Goal: Task Accomplishment & Management: Complete application form

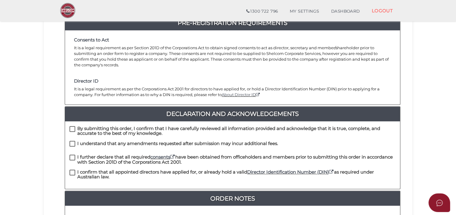
scroll to position [120, 0]
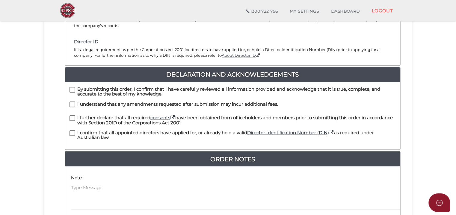
drag, startPoint x: 72, startPoint y: 83, endPoint x: 75, endPoint y: 94, distance: 12.0
click at [72, 87] on label "By submitting this order, I confirm that I have carefully reviewed all informat…" at bounding box center [233, 90] width 326 height 7
checkbox input "true"
click at [72, 102] on label "I understand that any amendments requested after submission may incur additiona…" at bounding box center [174, 105] width 209 height 7
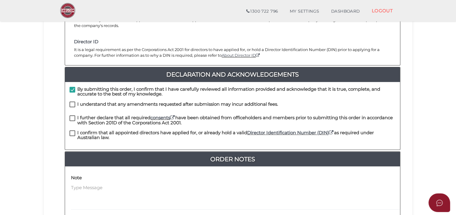
checkbox input "true"
click at [72, 115] on label "I further declare that all required consents have been obtained from officehold…" at bounding box center [233, 118] width 326 height 7
checkbox input "true"
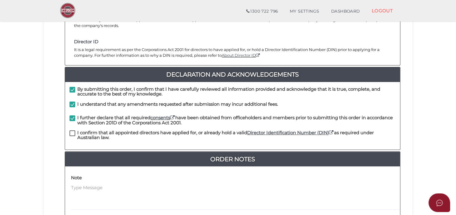
click at [72, 130] on label "I confirm that all appointed directors have applied for, or already hold a vali…" at bounding box center [233, 133] width 326 height 7
checkbox input "true"
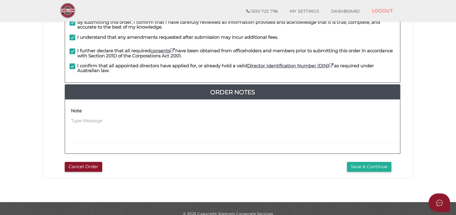
scroll to position [190, 0]
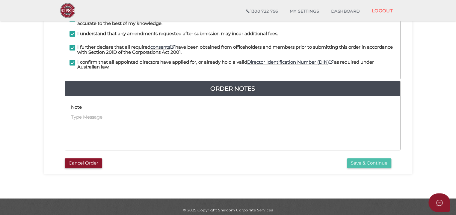
click at [358, 158] on button "Save & Continue" at bounding box center [369, 163] width 44 height 10
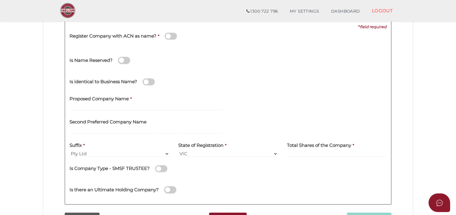
scroll to position [90, 0]
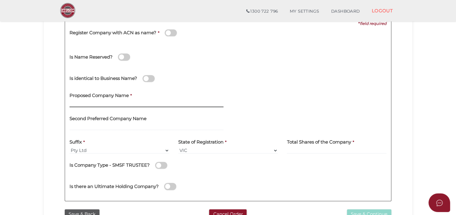
click at [90, 102] on input "text" at bounding box center [147, 103] width 154 height 7
type input "Shoreham Road D"
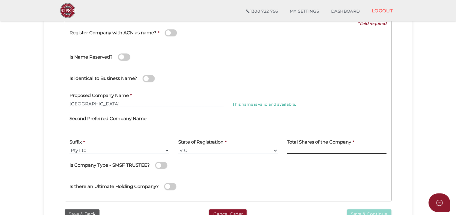
click at [310, 147] on input at bounding box center [337, 150] width 100 height 7
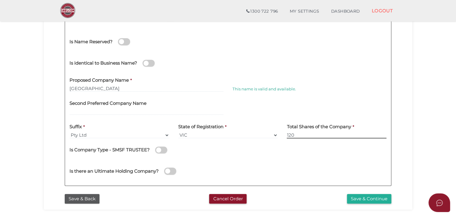
scroll to position [120, 0]
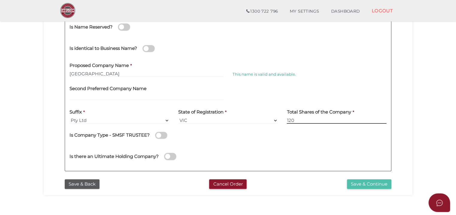
type input "120"
click at [361, 181] on button "Save & Continue" at bounding box center [369, 184] width 44 height 10
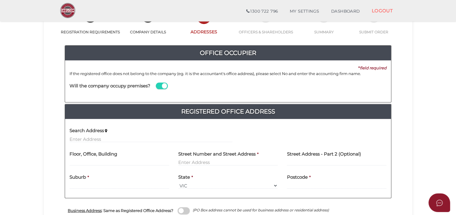
scroll to position [60, 0]
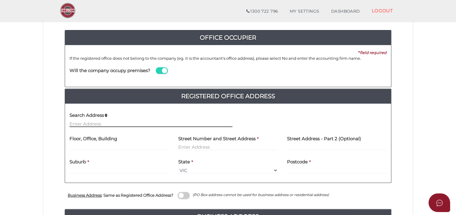
drag, startPoint x: 84, startPoint y: 124, endPoint x: 98, endPoint y: 140, distance: 20.8
click at [84, 124] on input "text" at bounding box center [151, 123] width 163 height 7
click at [119, 147] on input "text" at bounding box center [120, 147] width 100 height 7
click at [191, 145] on input "text" at bounding box center [228, 147] width 100 height 7
click at [108, 118] on div "Search Address" at bounding box center [151, 117] width 163 height 19
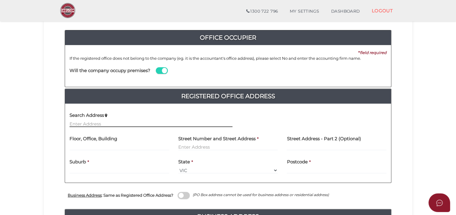
click at [104, 122] on input "text" at bounding box center [151, 123] width 163 height 7
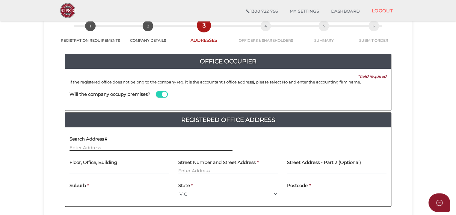
scroll to position [30, 0]
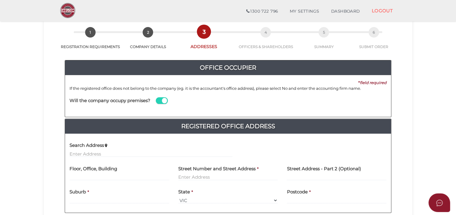
click at [404, 103] on div "Office Occupier Yes * field required If the registered office does not belong t…" at bounding box center [228, 193] width 360 height 288
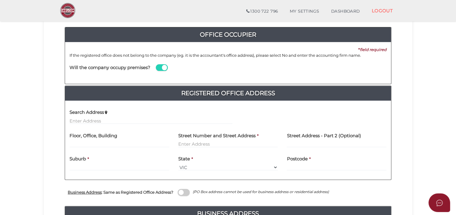
scroll to position [90, 0]
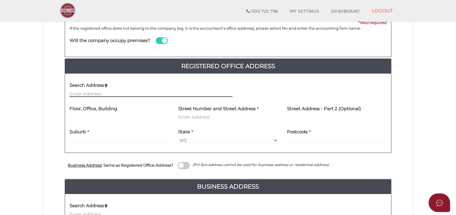
click at [112, 95] on input "text" at bounding box center [151, 93] width 163 height 7
type input "C/- Boss Private Clients Pty Ltd"
click at [106, 109] on h4 "Floor, Office, Building" at bounding box center [94, 108] width 48 height 5
drag, startPoint x: 106, startPoint y: 109, endPoint x: 105, endPoint y: 116, distance: 7.1
click at [105, 116] on input "text" at bounding box center [120, 117] width 100 height 7
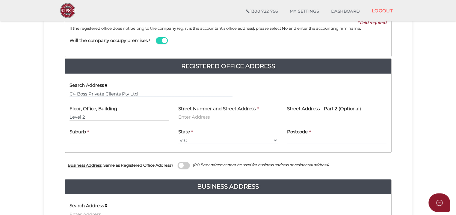
type input "Level 2"
type input "428 Little Bourke Street"
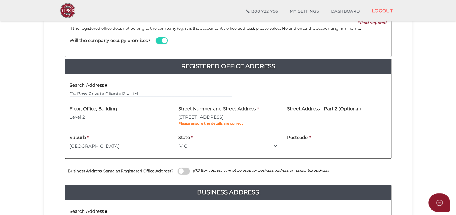
type input "Melbourne"
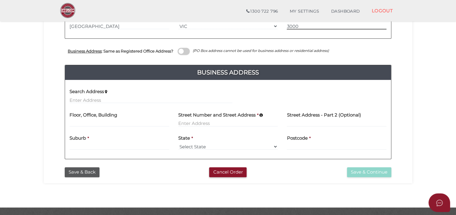
scroll to position [210, 0]
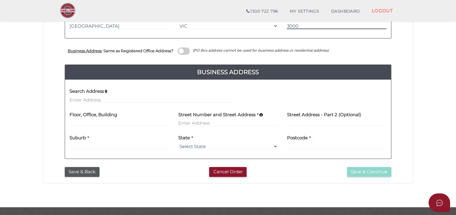
type input "3000"
click at [202, 122] on input at bounding box center [228, 123] width 100 height 7
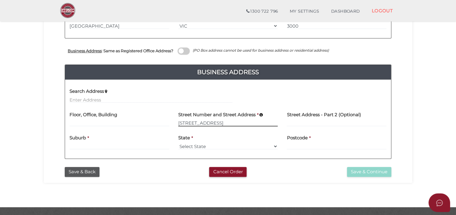
type input "36-38 Burwood Road"
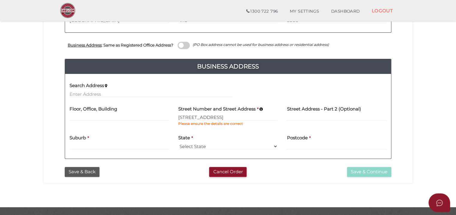
click at [93, 141] on div "Suburb *" at bounding box center [120, 140] width 100 height 19
click at [93, 144] on input at bounding box center [120, 146] width 100 height 7
click at [91, 144] on input at bounding box center [120, 146] width 100 height 7
type input "Hawthorn"
select select "VIC"
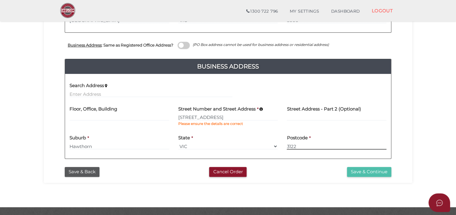
type input "3122"
click at [365, 173] on button "Save & Continue" at bounding box center [369, 172] width 44 height 10
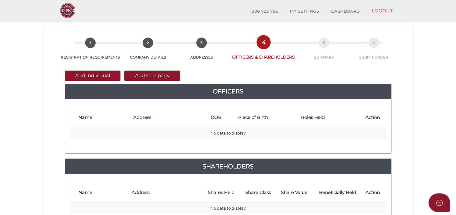
scroll to position [30, 0]
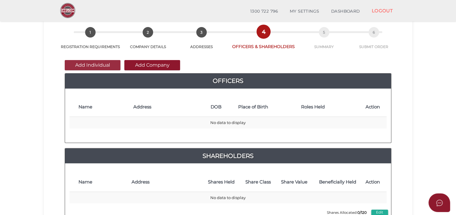
click at [103, 66] on button "Add Individual" at bounding box center [93, 65] width 56 height 10
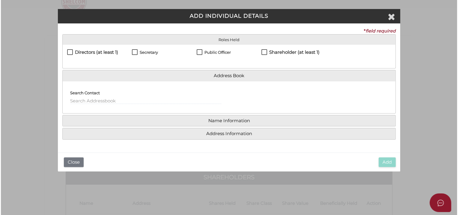
scroll to position [0, 0]
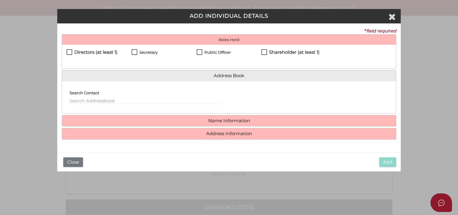
click at [90, 50] on h4 "Directors (at least 1)" at bounding box center [95, 52] width 43 height 5
checkbox input "true"
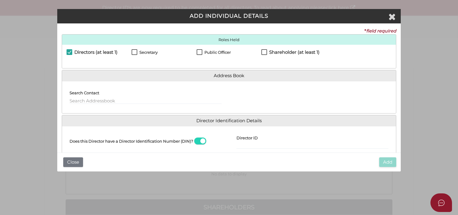
click at [284, 52] on h4 "Shareholder (at least 1)" at bounding box center [294, 52] width 50 height 5
click at [261, 50] on label "Shareholder (at least 1)" at bounding box center [290, 53] width 58 height 7
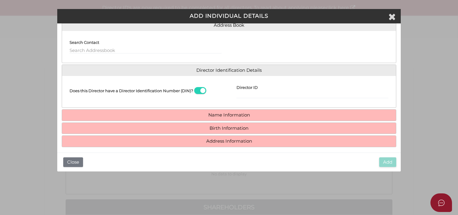
scroll to position [54, 0]
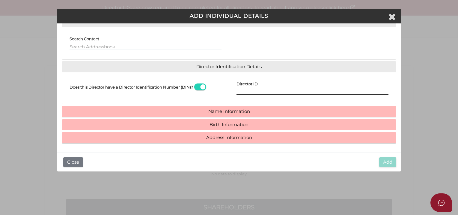
click at [252, 91] on input "Director ID" at bounding box center [313, 91] width 152 height 7
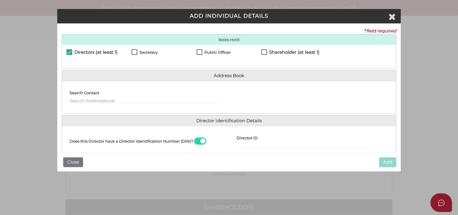
drag, startPoint x: 270, startPoint y: 52, endPoint x: 271, endPoint y: 65, distance: 13.2
click at [270, 52] on h4 "Shareholder (at least 1)" at bounding box center [294, 52] width 50 height 5
checkbox input "true"
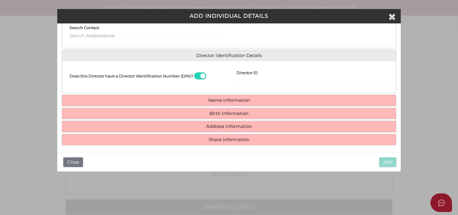
scroll to position [67, 0]
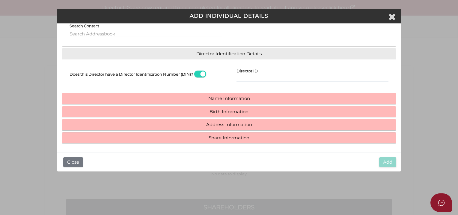
click at [259, 74] on div "Director ID" at bounding box center [313, 73] width 152 height 18
click at [259, 78] on input "Director ID" at bounding box center [313, 78] width 152 height 7
type input "036352991753493"
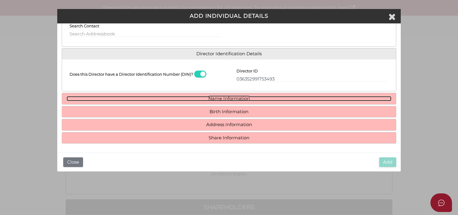
click at [245, 96] on link "Name Information" at bounding box center [229, 98] width 325 height 5
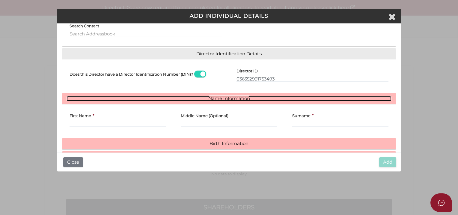
scroll to position [97, 0]
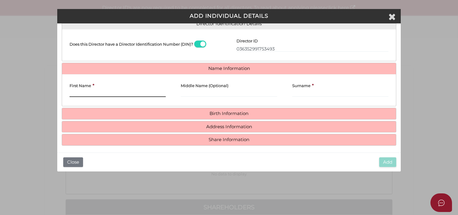
click at [109, 93] on input "First Name" at bounding box center [118, 93] width 96 height 7
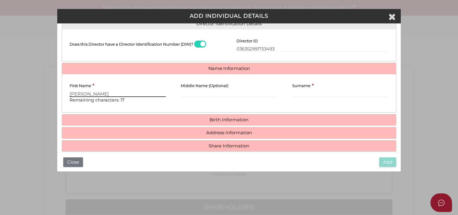
type input "John"
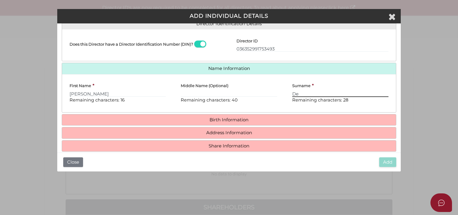
type input "D"
type input "de la Motte"
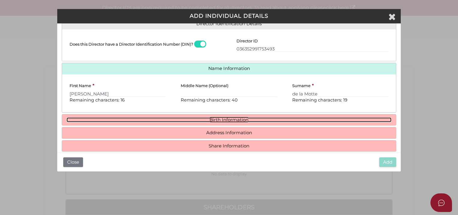
click at [223, 119] on link "Birth Information" at bounding box center [229, 119] width 325 height 5
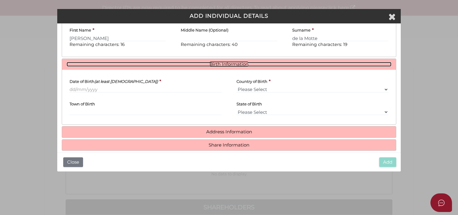
scroll to position [159, 0]
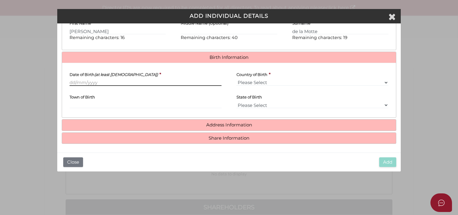
click at [75, 80] on input "Date of Birth (at least [DEMOGRAPHIC_DATA])" at bounding box center [146, 82] width 152 height 7
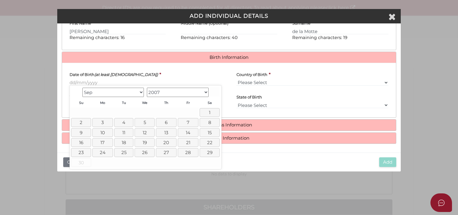
click at [165, 92] on select "1900 1901 1902 1903 1904 1905 1906 1907 1908 1909 1910 1911 1912 1913 1914 1915…" at bounding box center [178, 92] width 62 height 9
click at [118, 91] on select "Jan Feb Mar Apr May Jun Jul Aug Sep Oct Nov Dec" at bounding box center [113, 92] width 62 height 9
click at [170, 112] on link "1" at bounding box center [167, 112] width 20 height 9
type input "[DATE]"
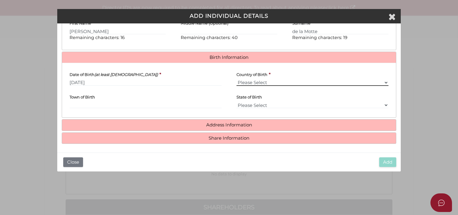
click at [285, 80] on select "Please Select v Australia Afghanistan Albania Algeria American Samoa Andorra An…" at bounding box center [313, 82] width 152 height 7
select select "[GEOGRAPHIC_DATA]"
click at [237, 79] on select "Please Select v Australia Afghanistan Albania Algeria American Samoa Andorra An…" at bounding box center [313, 82] width 152 height 7
click at [88, 100] on label "Town of Birth" at bounding box center [82, 95] width 25 height 11
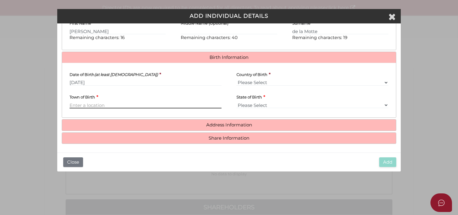
click at [88, 102] on input "Town of Birth" at bounding box center [146, 105] width 152 height 7
type input "Sydney"
select select "[GEOGRAPHIC_DATA]"
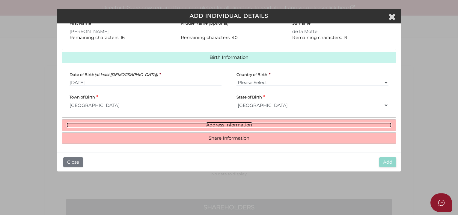
click at [237, 124] on link "Address Information" at bounding box center [229, 124] width 325 height 5
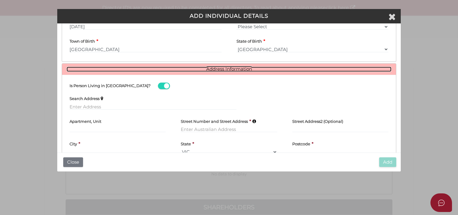
scroll to position [249, 0]
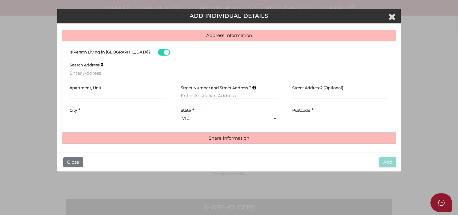
click at [99, 71] on input "text" at bounding box center [153, 73] width 167 height 7
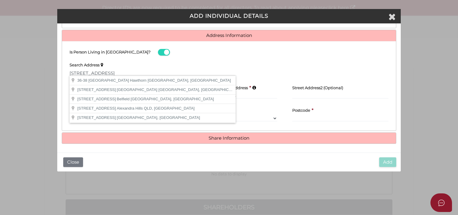
type input "36-38 Burwood Road, Hawthorn VIC, Australia"
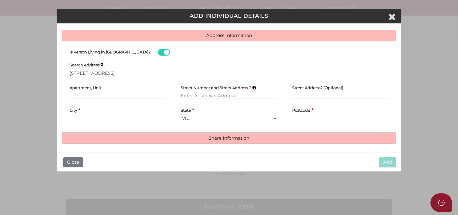
type input "36-38 Burwood Road"
type input "Hawthorn"
select select "VIC"
type input "3122"
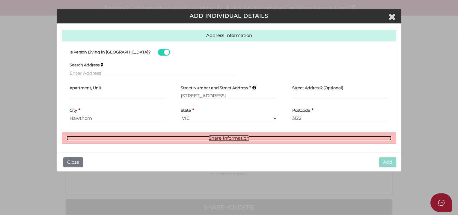
click at [246, 138] on link "Share Information" at bounding box center [229, 138] width 325 height 5
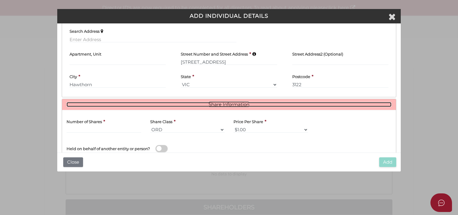
scroll to position [320, 0]
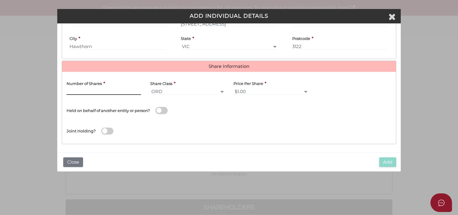
click at [89, 89] on input "text" at bounding box center [104, 91] width 75 height 7
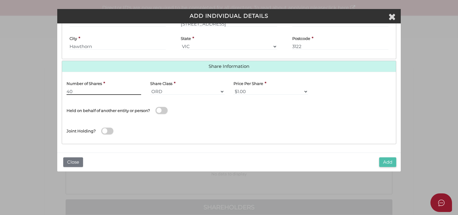
type input "40"
click at [394, 159] on button "Add" at bounding box center [387, 162] width 17 height 10
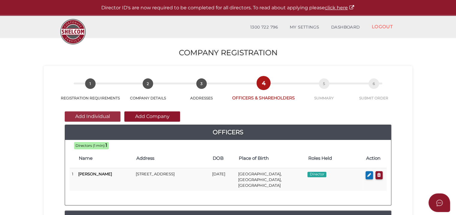
click at [100, 114] on button "Add Individual" at bounding box center [93, 116] width 56 height 10
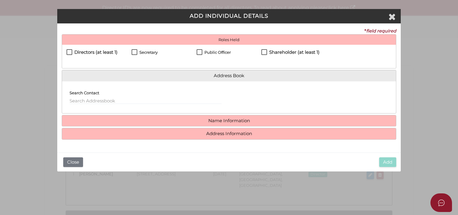
click at [69, 50] on label "Directors (at least 1)" at bounding box center [92, 53] width 51 height 7
checkbox input "true"
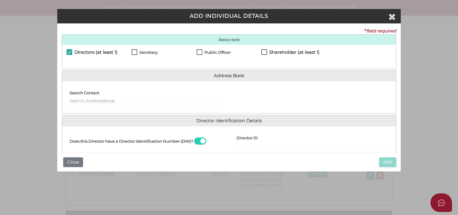
click at [270, 53] on h4 "Shareholder (at least 1)" at bounding box center [294, 52] width 50 height 5
checkbox input "true"
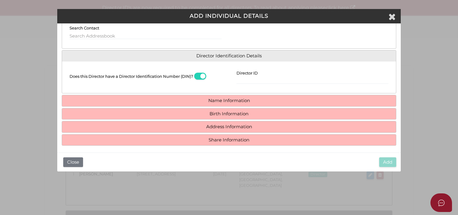
scroll to position [67, 0]
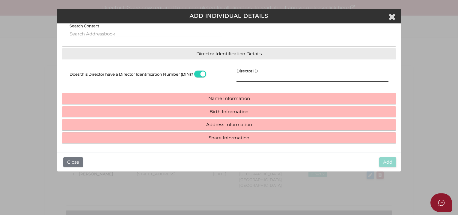
click at [291, 79] on input "Director ID" at bounding box center [313, 78] width 152 height 7
type input "036418317188614"
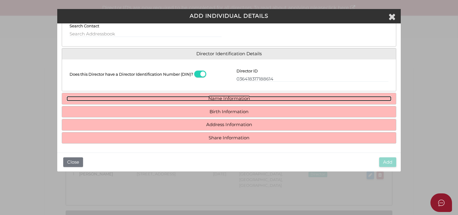
click at [218, 97] on link "Name Information" at bounding box center [229, 98] width 325 height 5
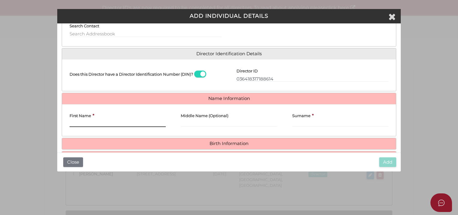
click at [99, 121] on input "First Name" at bounding box center [118, 123] width 96 height 7
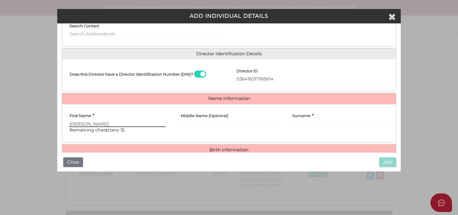
type input "Karen"
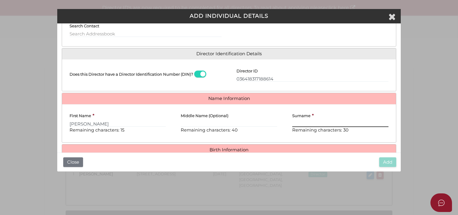
type input "D"
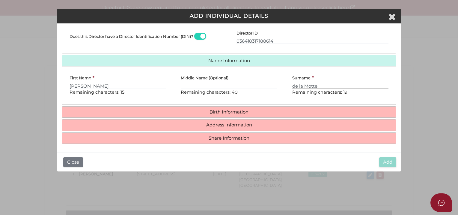
type input "de la Motte"
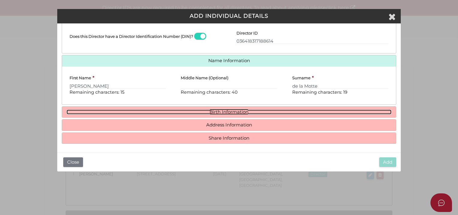
click at [234, 111] on link "Birth Information" at bounding box center [229, 111] width 325 height 5
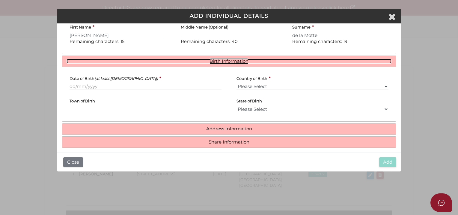
scroll to position [159, 0]
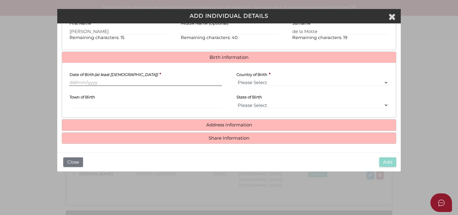
click at [101, 82] on input "Date of Birth (at least 18 years old)" at bounding box center [146, 82] width 152 height 7
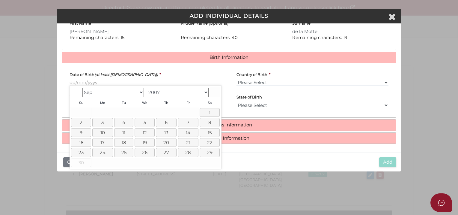
click at [161, 88] on select "1900 1901 1902 1903 1904 1905 1906 1907 1908 1909 1910 1911 1912 1913 1914 1915…" at bounding box center [178, 92] width 62 height 9
click at [110, 91] on select "Jan Feb Mar Apr May Jun Jul Aug Sep Oct Nov Dec" at bounding box center [113, 92] width 62 height 9
click at [215, 154] on link "30" at bounding box center [210, 152] width 20 height 9
type input "30/05/1953"
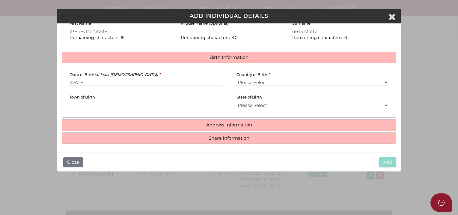
click at [257, 77] on label "Country of Birth" at bounding box center [252, 72] width 31 height 11
click at [257, 79] on select "Please Select v Australia Afghanistan Albania Algeria American Samoa Andorra An…" at bounding box center [313, 82] width 152 height 7
click at [257, 81] on select "Please Select v Australia Afghanistan Albania Algeria American Samoa Andorra An…" at bounding box center [313, 82] width 152 height 7
select select "Australia"
click at [237, 79] on select "Please Select v Australia Afghanistan Albania Algeria American Samoa Andorra An…" at bounding box center [313, 82] width 152 height 7
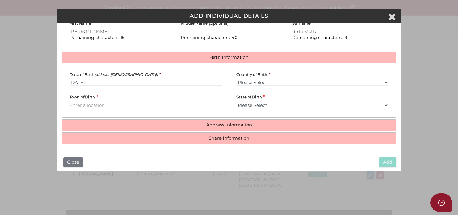
click at [98, 106] on input "Town of Birth" at bounding box center [146, 105] width 152 height 7
type input "Benalla"
select select "VIC"
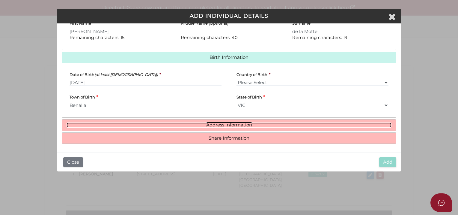
click at [224, 122] on link "Address Information" at bounding box center [229, 124] width 325 height 5
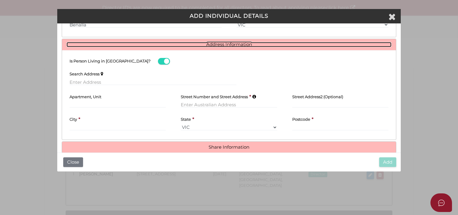
scroll to position [249, 0]
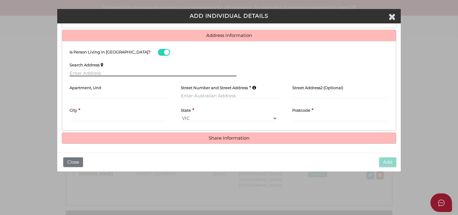
click at [92, 74] on input "text" at bounding box center [153, 73] width 167 height 7
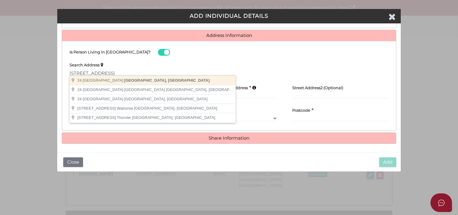
type input "24 Kenmare Street, Mont Albert VIC, Australia"
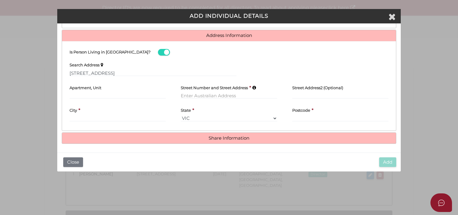
type input "24 Kenmare Street"
type input "Mont Albert"
select select "VIC"
type input "3127"
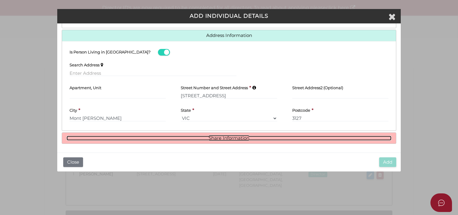
click at [224, 138] on link "Share Information" at bounding box center [229, 138] width 325 height 5
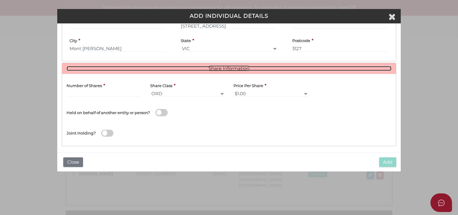
scroll to position [320, 0]
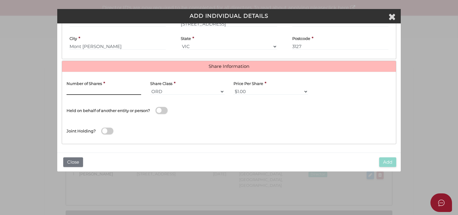
click at [95, 90] on input "text" at bounding box center [104, 91] width 75 height 7
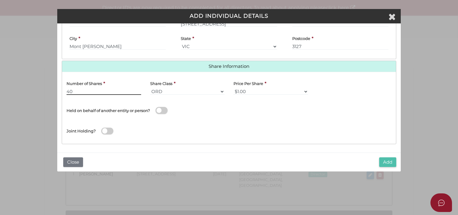
type input "40"
click at [387, 161] on button "Add" at bounding box center [387, 162] width 17 height 10
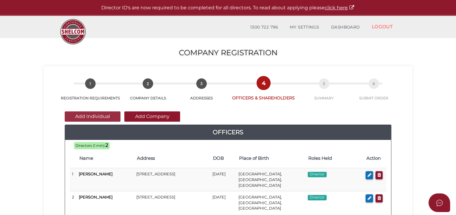
click at [104, 115] on button "Add Individual" at bounding box center [93, 116] width 56 height 10
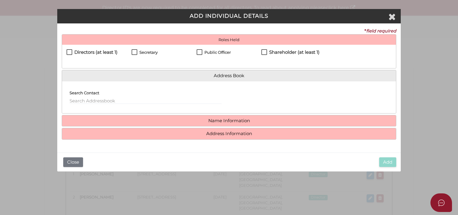
click at [92, 52] on h4 "Directors (at least 1)" at bounding box center [95, 52] width 43 height 5
checkbox input "true"
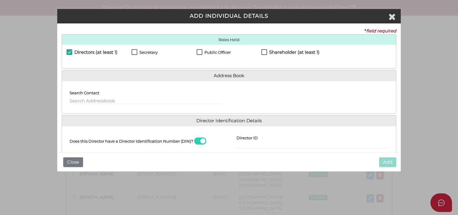
click at [303, 51] on h4 "Shareholder (at least 1)" at bounding box center [294, 52] width 50 height 5
checkbox input "true"
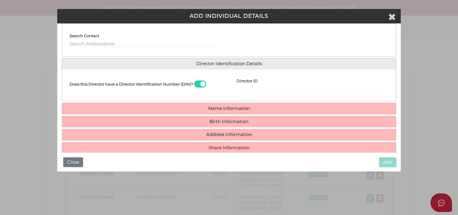
scroll to position [60, 0]
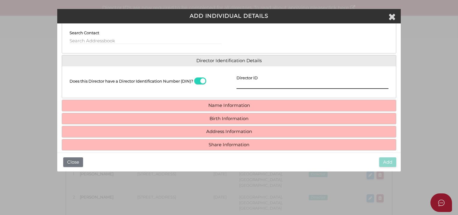
click at [246, 85] on input "Director ID" at bounding box center [313, 85] width 152 height 7
type input "036015115920655"
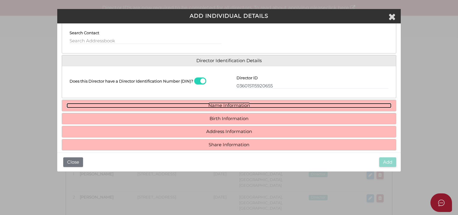
click at [240, 106] on link "Name Information" at bounding box center [229, 105] width 325 height 5
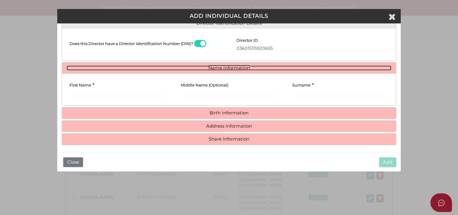
scroll to position [98, 0]
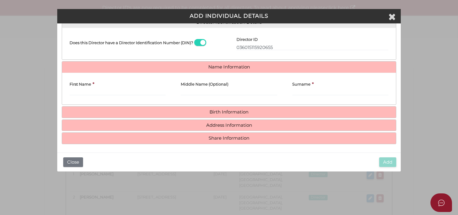
click at [117, 86] on div "First Name *" at bounding box center [118, 86] width 96 height 18
click at [117, 87] on div "First Name *" at bounding box center [118, 86] width 96 height 18
click at [117, 89] on input "First Name" at bounding box center [118, 92] width 96 height 7
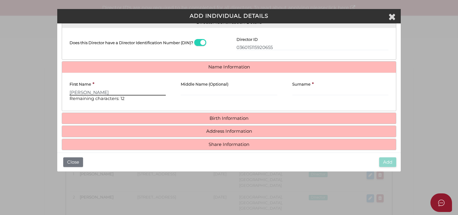
type input "[PERSON_NAME]"
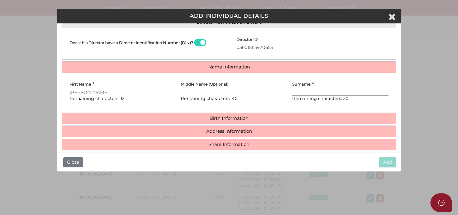
type input "D"
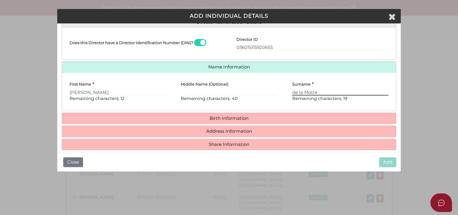
type input "de la Motte"
click at [236, 114] on h4 "Birth Information" at bounding box center [229, 118] width 334 height 11
click at [227, 120] on h4 "Birth Information" at bounding box center [229, 118] width 334 height 11
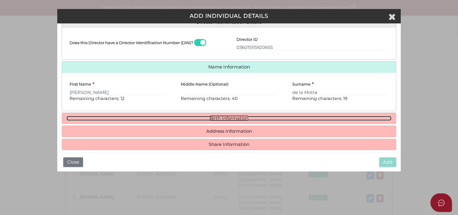
click at [227, 118] on link "Birth Information" at bounding box center [229, 118] width 325 height 5
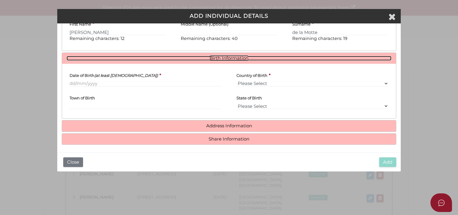
scroll to position [159, 0]
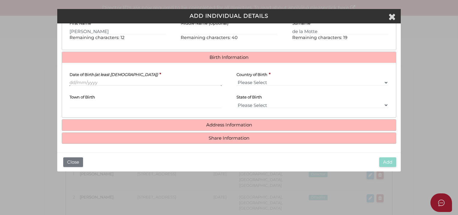
click at [84, 81] on input "Date of Birth (at least [DEMOGRAPHIC_DATA])" at bounding box center [146, 82] width 152 height 7
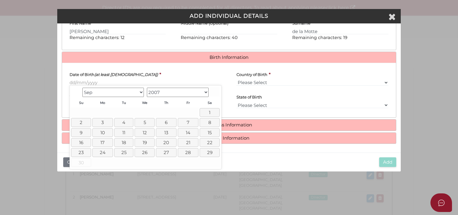
click at [197, 90] on select "1900 1901 1902 1903 1904 1905 1906 1907 1908 1909 1910 1911 1912 1913 1914 1915…" at bounding box center [178, 92] width 62 height 9
click at [106, 92] on select "Jan Feb Mar Apr May Jun [DATE] Aug Sep Oct Nov Dec" at bounding box center [113, 92] width 62 height 9
click at [145, 122] on link "6" at bounding box center [145, 122] width 21 height 9
type input "[DATE]"
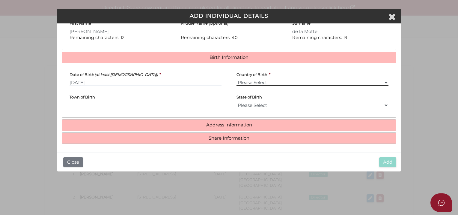
click at [254, 80] on select "Please Select v Australia Afghanistan Albania Algeria American Samoa Andorra An…" at bounding box center [313, 82] width 152 height 7
select select "[GEOGRAPHIC_DATA]"
click at [237, 79] on select "Please Select v Australia Afghanistan Albania Algeria American Samoa Andorra An…" at bounding box center [313, 82] width 152 height 7
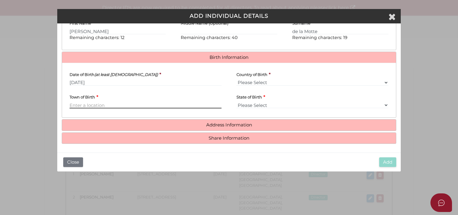
click at [74, 102] on input "Town of Birth" at bounding box center [146, 105] width 152 height 7
type input "Kew"
select select "VIC"
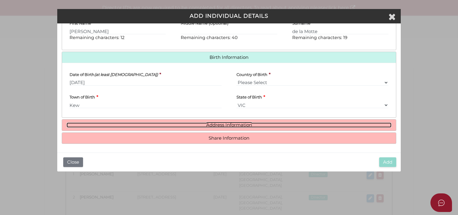
click at [225, 122] on link "Address Information" at bounding box center [229, 124] width 325 height 5
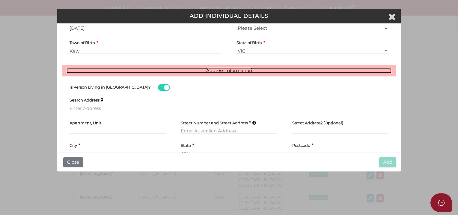
scroll to position [249, 0]
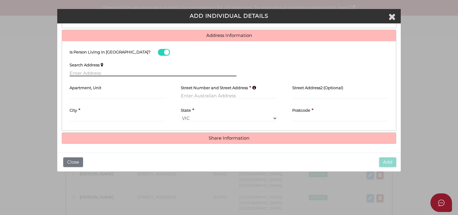
click at [98, 70] on input "text" at bounding box center [153, 73] width 167 height 7
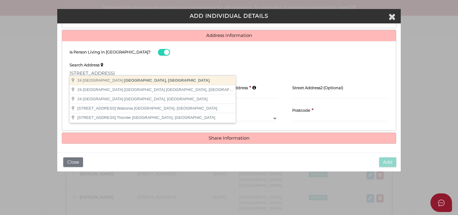
type input "24 Kenmare Street, Mont Albert VIC, Australia"
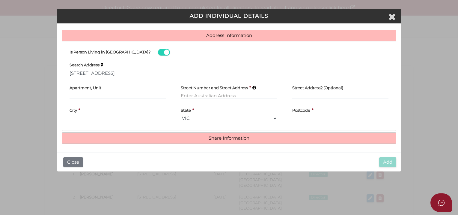
type input "24 Kenmare Street"
type input "Mont Albert"
select select "VIC"
type input "3127"
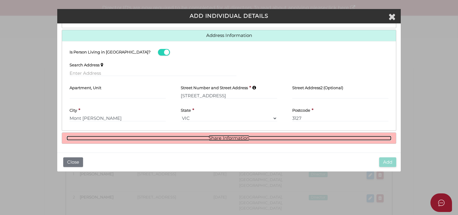
click at [256, 138] on link "Share Information" at bounding box center [229, 138] width 325 height 5
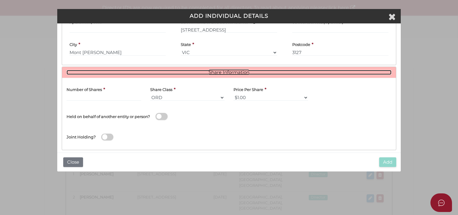
scroll to position [320, 0]
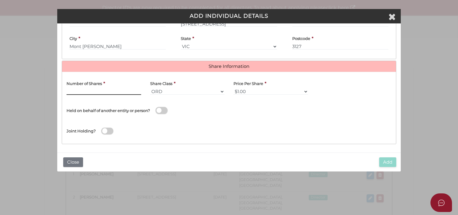
click at [109, 88] on input "text" at bounding box center [104, 91] width 75 height 7
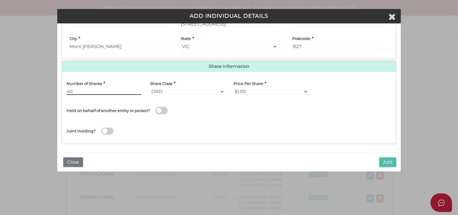
type input "40"
click at [383, 160] on button "Add" at bounding box center [387, 162] width 17 height 10
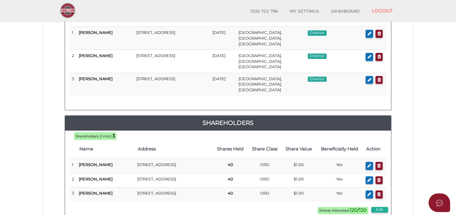
scroll to position [180, 0]
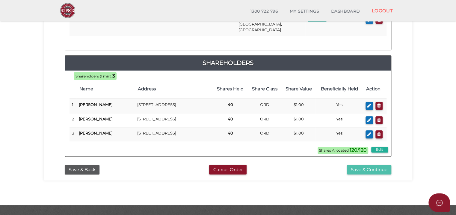
click at [370, 165] on button "Save & Continue" at bounding box center [369, 170] width 44 height 10
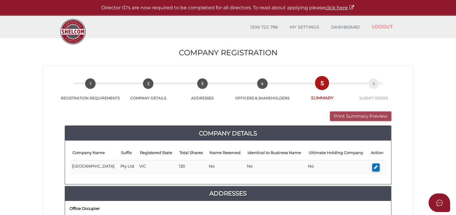
click at [363, 118] on button "Print Summary Preview" at bounding box center [360, 116] width 61 height 10
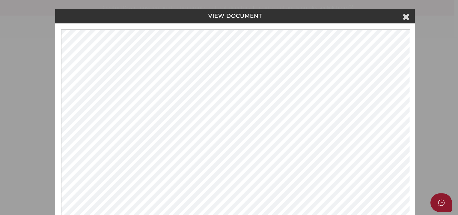
click at [434, 56] on div "VIEW DOCUMENT Please click here to view this document in a new tab." at bounding box center [229, 107] width 458 height 215
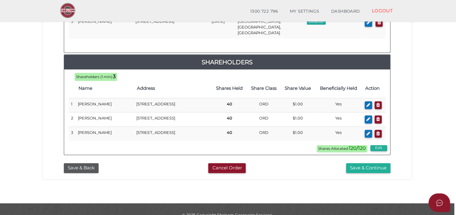
scroll to position [374, 0]
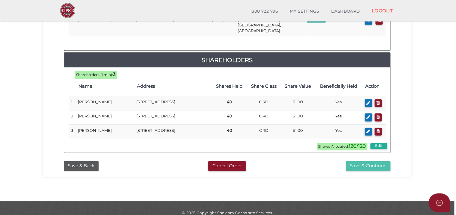
click at [362, 161] on button "Save & Continue" at bounding box center [368, 166] width 44 height 10
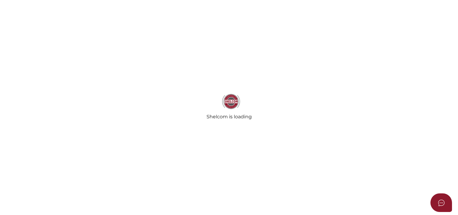
select select "Comb Binding"
select select "No"
radio input "true"
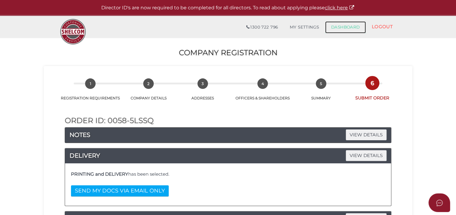
click at [349, 27] on link "DASHBOARD" at bounding box center [345, 27] width 41 height 12
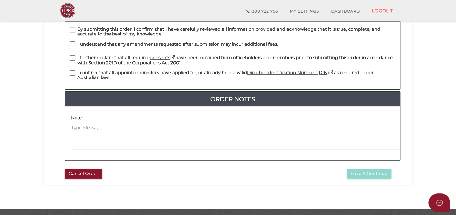
scroll to position [150, 0]
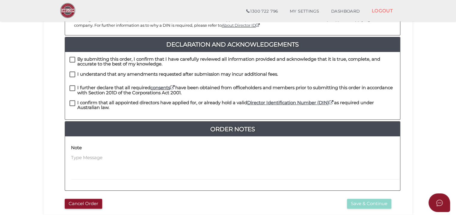
click at [73, 57] on label "By submitting this order, I confirm that I have carefully reviewed all informat…" at bounding box center [233, 60] width 326 height 7
checkbox input "true"
click at [72, 72] on label "I understand that any amendments requested after submission may incur additiona…" at bounding box center [174, 75] width 209 height 7
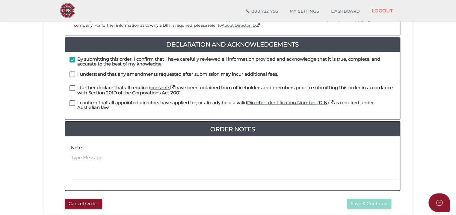
checkbox input "true"
click at [71, 85] on label "I further declare that all required consents have been obtained from officehold…" at bounding box center [233, 88] width 326 height 7
checkbox input "true"
click at [72, 100] on label "I confirm that all appointed directors have applied for, or already hold a vali…" at bounding box center [233, 103] width 326 height 7
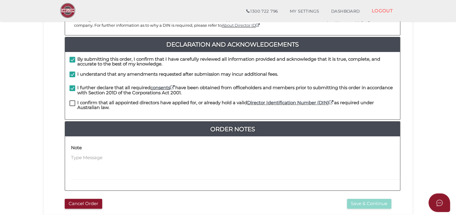
checkbox input "true"
click at [383, 200] on button "Save & Continue" at bounding box center [369, 204] width 44 height 10
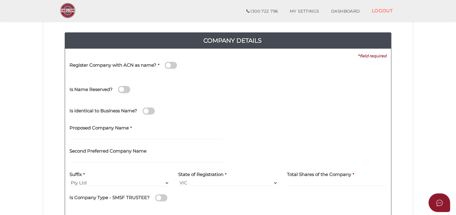
scroll to position [60, 0]
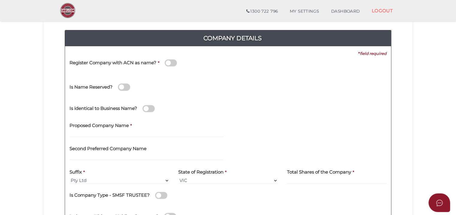
click at [116, 130] on label "Proposed Company Name" at bounding box center [99, 124] width 59 height 12
click at [118, 133] on input "text" at bounding box center [147, 133] width 154 height 7
click at [96, 134] on input "text" at bounding box center [147, 133] width 154 height 7
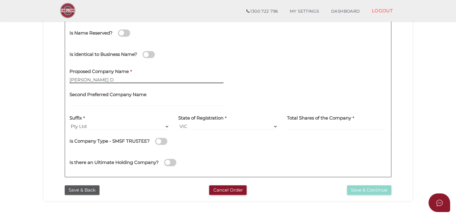
scroll to position [120, 0]
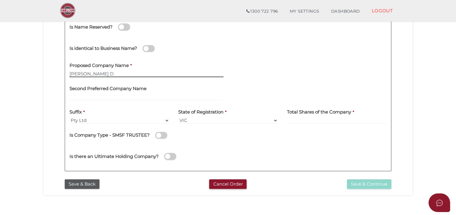
type input "Montalto D"
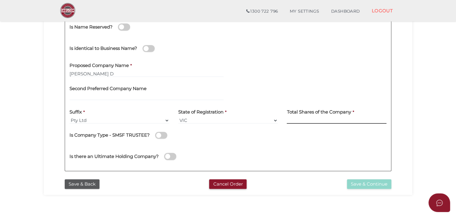
click at [311, 121] on input at bounding box center [337, 120] width 100 height 7
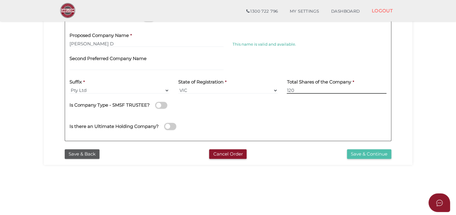
type input "120"
click at [363, 152] on button "Save & Continue" at bounding box center [369, 154] width 44 height 10
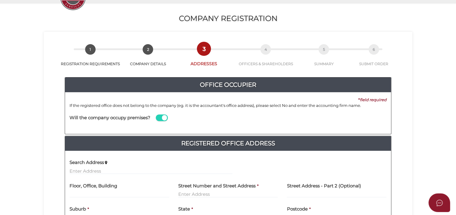
scroll to position [60, 0]
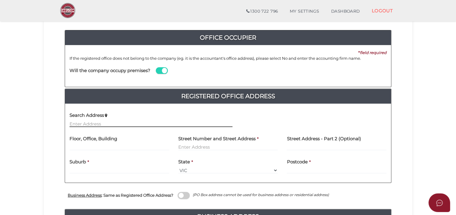
click at [90, 120] on input "text" at bounding box center [151, 123] width 163 height 7
type input "C/- Boss Private Clients Pty Ltd"
drag, startPoint x: 144, startPoint y: 122, endPoint x: -11, endPoint y: 116, distance: 155.4
click at [0, 116] on html "Shelcom is loading Processing Payment...Please Wait... Director ID's are now re…" at bounding box center [228, 47] width 456 height 215
click at [102, 146] on input "text" at bounding box center [120, 147] width 100 height 7
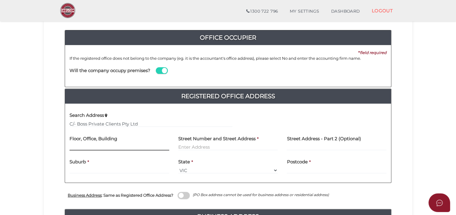
paste input "C/- Boss Private Clients Pty Ltd"
type input "C/- Boss Private Clients Pty Ltd"
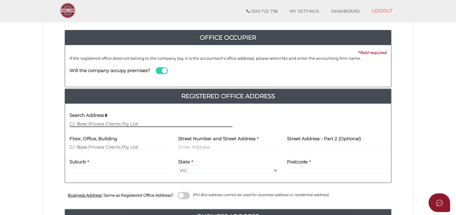
drag, startPoint x: 102, startPoint y: 146, endPoint x: -42, endPoint y: 124, distance: 145.9
click at [0, 124] on html "Shelcom is loading Processing Payment...Please Wait... Director ID's are now re…" at bounding box center [228, 47] width 456 height 215
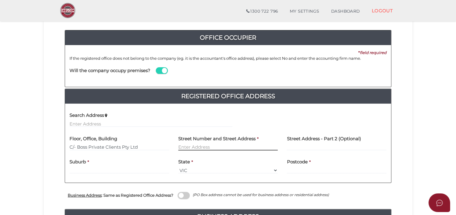
click at [205, 145] on input "text" at bounding box center [228, 147] width 100 height 7
click at [158, 145] on input "C/- Boss Private Clients Pty Ltd" at bounding box center [120, 147] width 100 height 7
type input "C/- Boss Private Clients Pty Ltd, Level 2"
click at [192, 145] on input "text" at bounding box center [228, 147] width 100 height 7
type input "428 Little Bourke Street"
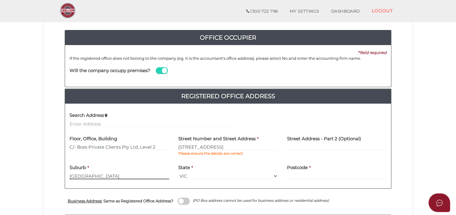
type input "Melbourne"
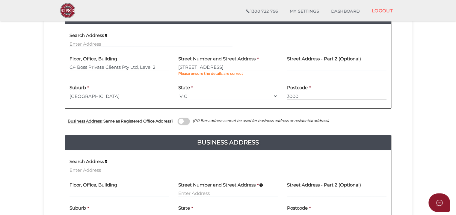
scroll to position [150, 0]
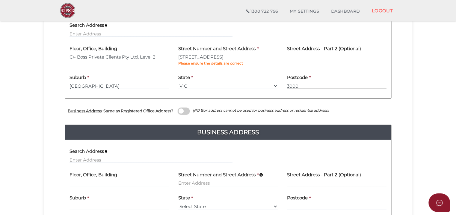
type input "3000"
click at [228, 180] on input at bounding box center [228, 183] width 100 height 7
type input "36-38 Burwood Road"
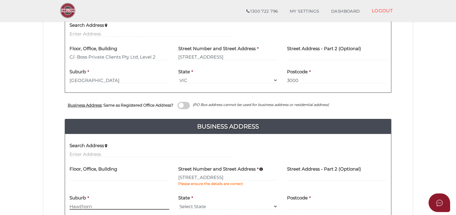
type input "Hawthorn"
select select "VIC"
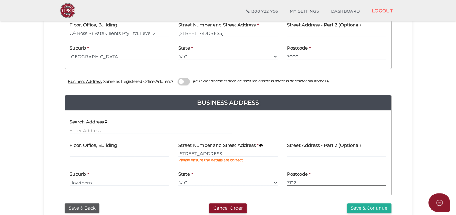
scroll to position [210, 0]
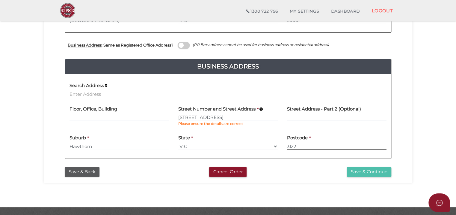
type input "3122"
click at [366, 170] on button "Save & Continue" at bounding box center [369, 172] width 44 height 10
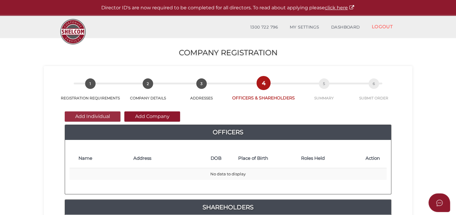
click at [83, 117] on button "Add Individual" at bounding box center [93, 116] width 56 height 10
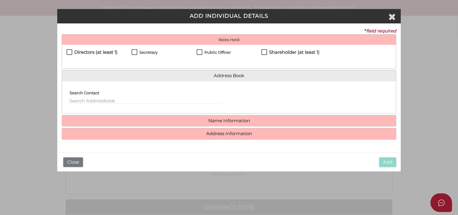
drag, startPoint x: 97, startPoint y: 52, endPoint x: 307, endPoint y: 61, distance: 209.8
click at [98, 52] on h4 "Directors (at least 1)" at bounding box center [95, 52] width 43 height 5
checkbox input "true"
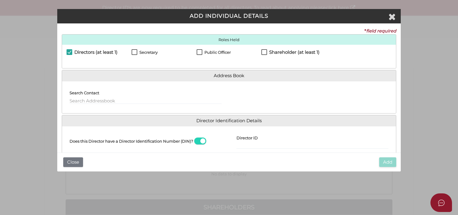
click at [297, 55] on label "Shareholder (at least 1)" at bounding box center [290, 53] width 58 height 7
checkbox input "true"
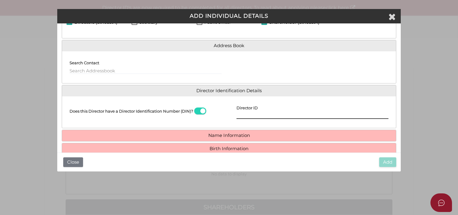
click at [250, 115] on input "Director ID" at bounding box center [313, 115] width 152 height 7
click at [265, 115] on input "Director ID" at bounding box center [313, 115] width 152 height 7
click at [241, 115] on input "036451758198552" at bounding box center [313, 115] width 152 height 7
click at [244, 116] on input "036451758198552" at bounding box center [313, 115] width 152 height 7
click at [251, 114] on input "036451758198552" at bounding box center [313, 115] width 152 height 7
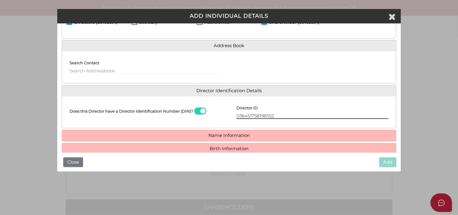
click at [256, 115] on input "036451758198552" at bounding box center [313, 115] width 152 height 7
type input "036451758198552"
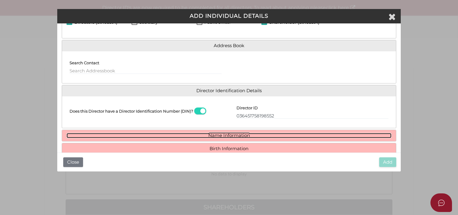
click at [239, 136] on link "Name Information" at bounding box center [229, 135] width 325 height 5
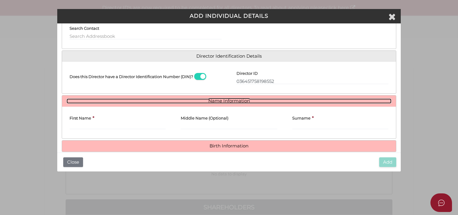
scroll to position [98, 0]
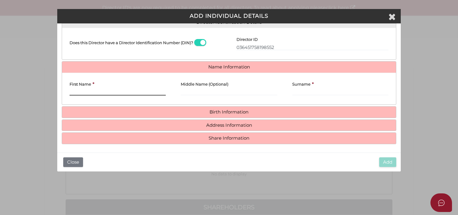
click at [79, 89] on input "First Name" at bounding box center [118, 92] width 96 height 7
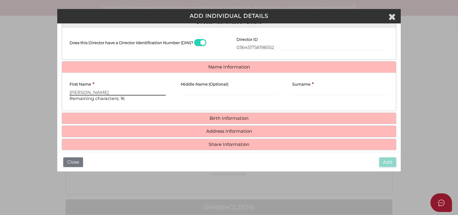
type input "Paul"
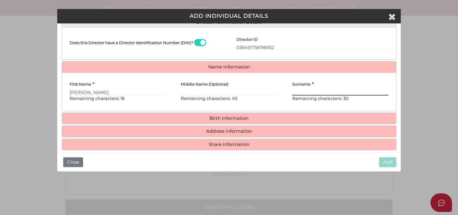
type input "D"
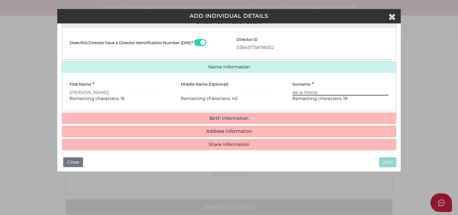
type input "de la Motte"
click at [218, 110] on div "First Name * Paul Remaining characters: 16 Middle Name (Optional) Remaining cha…" at bounding box center [229, 92] width 334 height 38
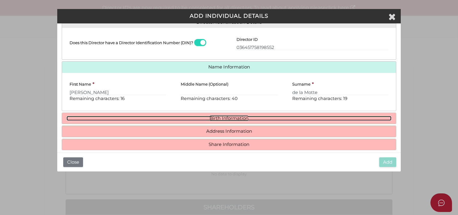
click at [219, 117] on link "Birth Information" at bounding box center [229, 118] width 325 height 5
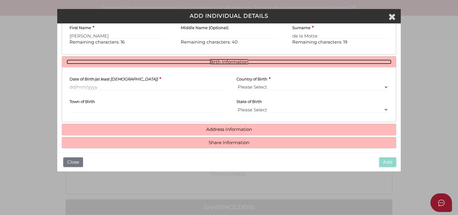
scroll to position [158, 0]
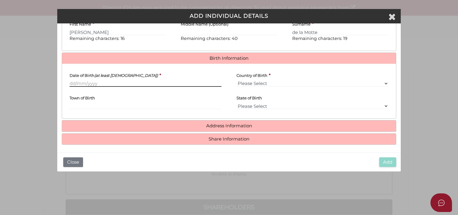
click at [88, 83] on input "Date of Birth (at least 18 years old)" at bounding box center [146, 83] width 152 height 7
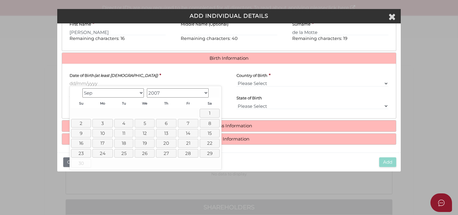
drag, startPoint x: 190, startPoint y: 92, endPoint x: 189, endPoint y: 96, distance: 3.6
click at [190, 92] on select "1900 1901 1902 1903 1904 1905 1906 1907 1908 1909 1910 1911 1912 1913 1914 1915…" at bounding box center [178, 92] width 62 height 9
click at [115, 93] on select "Jan Feb Mar Apr May Jun Jul Aug Sep Oct Nov Dec" at bounding box center [113, 92] width 62 height 9
click at [191, 132] on link "14" at bounding box center [188, 133] width 21 height 9
type input "[DATE]"
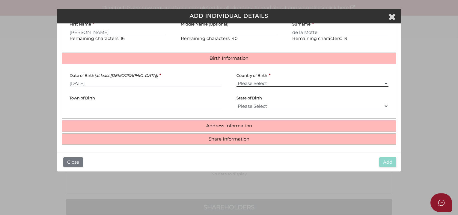
click at [283, 83] on select "Please Select v Australia Afghanistan Albania Algeria American Samoa Andorra An…" at bounding box center [313, 83] width 152 height 7
select select "[GEOGRAPHIC_DATA]"
click at [237, 80] on select "Please Select v Australia Afghanistan Albania Algeria American Samoa Andorra An…" at bounding box center [313, 83] width 152 height 7
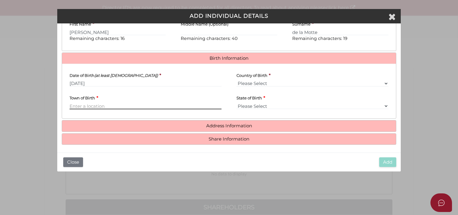
click at [130, 105] on input "Town of Birth" at bounding box center [146, 106] width 152 height 7
click at [109, 104] on input "Town of Birth" at bounding box center [146, 106] width 152 height 7
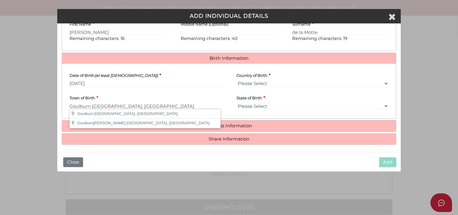
type input "Goulburn"
select select "[GEOGRAPHIC_DATA]"
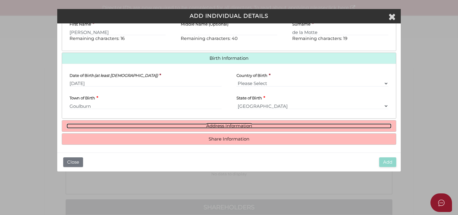
click at [223, 123] on link "Address Information" at bounding box center [229, 125] width 325 height 5
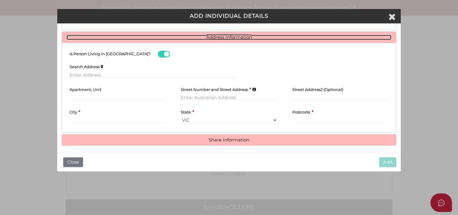
scroll to position [249, 0]
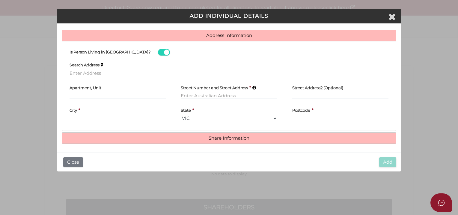
click at [87, 72] on input "text" at bounding box center [153, 73] width 167 height 7
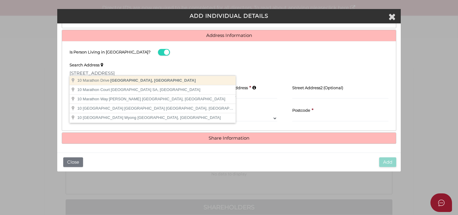
type input "10 Marathon Drive, Mount Eliza VIC, Australia"
type input "10 Marathon Drive"
type input "Mount Eliza"
select select "VIC"
type input "3930"
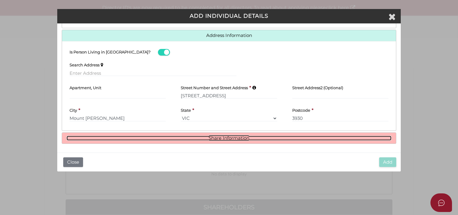
click at [236, 136] on link "Share Information" at bounding box center [229, 138] width 325 height 5
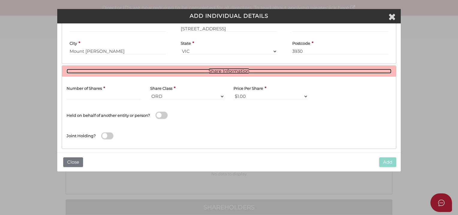
scroll to position [320, 0]
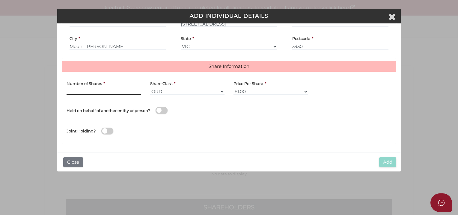
click at [77, 88] on input "text" at bounding box center [104, 91] width 75 height 7
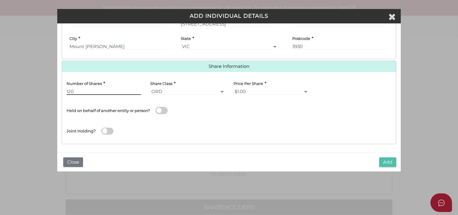
type input "120"
click at [385, 165] on button "Add" at bounding box center [387, 162] width 17 height 10
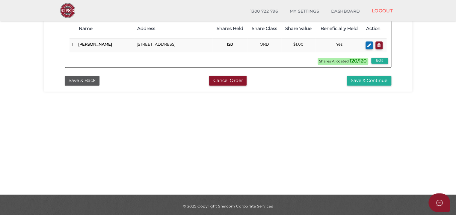
scroll to position [197, 0]
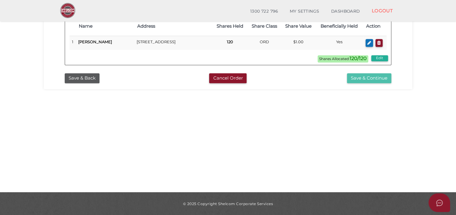
click at [373, 77] on button "Save & Continue" at bounding box center [369, 78] width 44 height 10
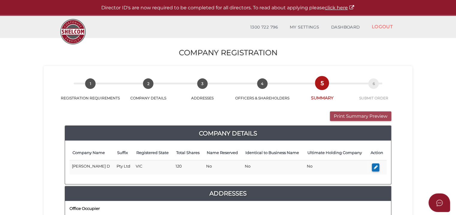
click at [362, 119] on button "Print Summary Preview" at bounding box center [360, 116] width 61 height 10
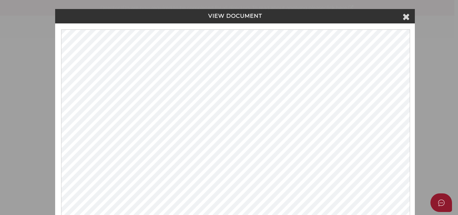
click at [401, 17] on h4 "VIEW DOCUMENT" at bounding box center [234, 16] width 351 height 6
click at [403, 16] on icon at bounding box center [406, 16] width 7 height 9
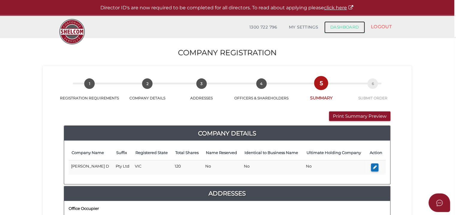
click at [350, 26] on link "DASHBOARD" at bounding box center [344, 27] width 41 height 12
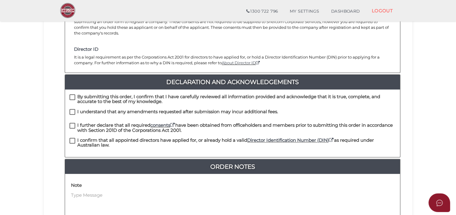
scroll to position [120, 0]
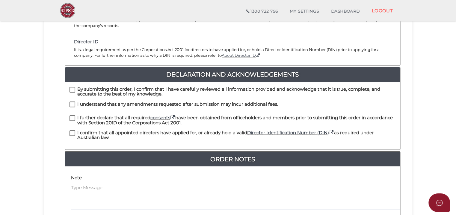
click at [77, 87] on label "By submitting this order, I confirm that I have carefully reviewed all informat…" at bounding box center [233, 90] width 326 height 7
checkbox input "true"
click at [76, 102] on label "I understand that any amendments requested after submission may incur additiona…" at bounding box center [174, 105] width 209 height 7
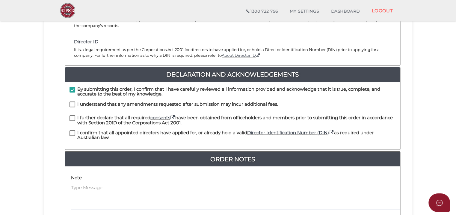
checkbox input "true"
click at [76, 115] on label "I further declare that all required consents have been obtained from officehold…" at bounding box center [233, 118] width 326 height 7
checkbox input "true"
click at [76, 130] on label "I confirm that all appointed directors have applied for, or already hold a vali…" at bounding box center [233, 133] width 326 height 7
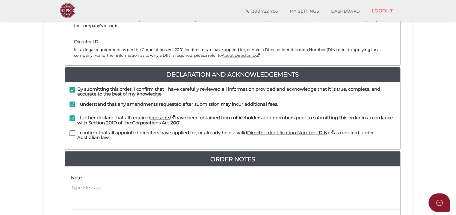
checkbox input "true"
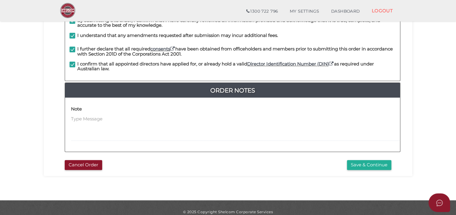
scroll to position [190, 0]
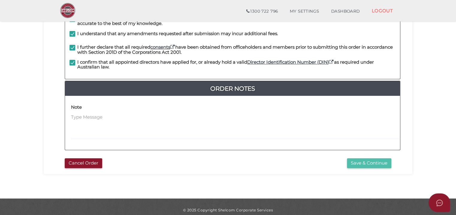
click at [372, 158] on button "Save & Continue" at bounding box center [369, 163] width 44 height 10
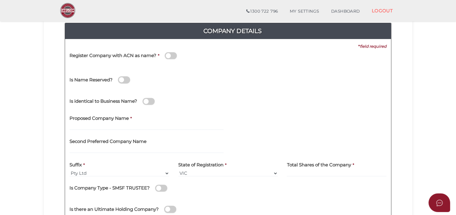
scroll to position [90, 0]
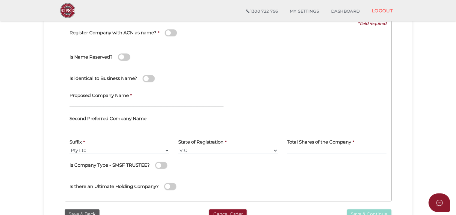
click at [100, 105] on input "text" at bounding box center [147, 103] width 154 height 7
type input "[GEOGRAPHIC_DATA]"
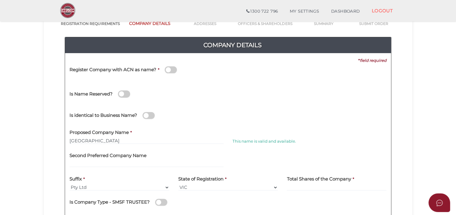
scroll to position [120, 0]
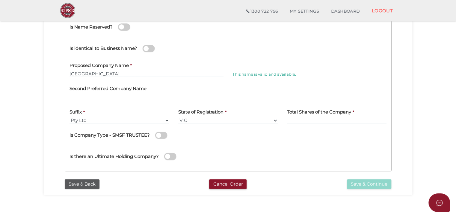
click at [309, 116] on label "Total Shares of the Company" at bounding box center [319, 111] width 64 height 12
click at [308, 118] on input at bounding box center [337, 120] width 100 height 7
type input "120"
click at [369, 181] on button "Save & Continue" at bounding box center [369, 184] width 44 height 10
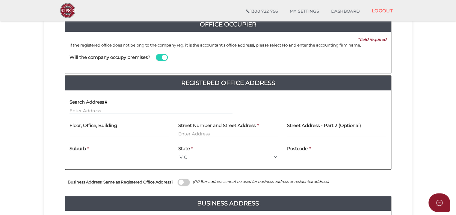
scroll to position [90, 0]
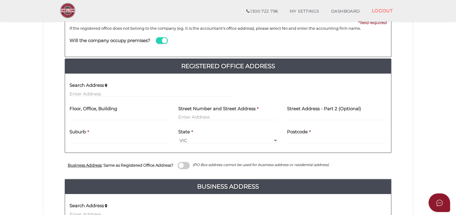
click at [121, 112] on div "Floor, Office, Building" at bounding box center [120, 110] width 100 height 19
click at [121, 114] on input "text" at bounding box center [120, 117] width 100 height 7
type input "C/- Diamond Singer Partners Pty Ltd, Suite 6"
type input "[STREET_ADDRESS]"
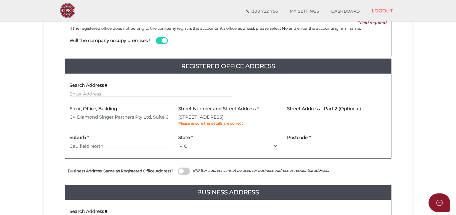
type input "Caulfield North"
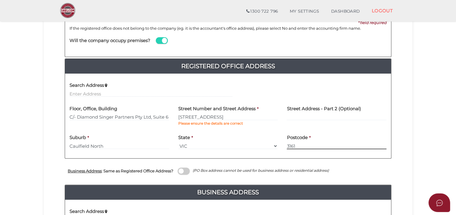
type input "3161"
click at [166, 41] on span at bounding box center [162, 40] width 12 height 7
click at [0, 0] on input "checkbox" at bounding box center [0, 0] width 0 height 0
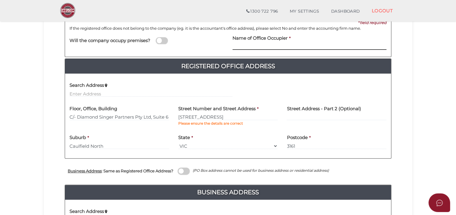
click at [257, 45] on input at bounding box center [310, 46] width 154 height 7
drag, startPoint x: 154, startPoint y: 116, endPoint x: -106, endPoint y: 100, distance: 260.2
click at [0, 100] on html "Shelcom is loading Processing Payment...Please Wait... Director ID's are now re…" at bounding box center [228, 17] width 456 height 215
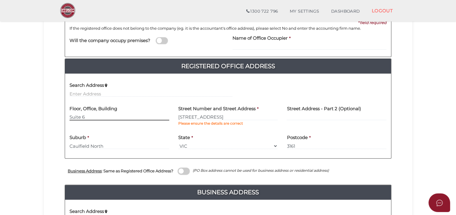
type input "Suite 6"
click at [287, 47] on input at bounding box center [310, 46] width 154 height 7
paste input "C/- Diamond Singer Partners Pty Ltd,"
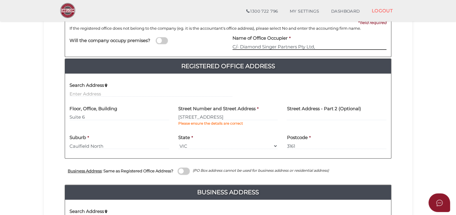
click at [366, 46] on input "C/- Diamond Singer Partners Pty Ltd," at bounding box center [310, 46] width 154 height 7
type input "C/- Diamond Singer Partners Pty Ltd"
drag, startPoint x: 121, startPoint y: 118, endPoint x: -68, endPoint y: 126, distance: 189.1
click at [0, 125] on html "Shelcom is loading Processing Payment...Please Wait... Director ID's are now re…" at bounding box center [228, 17] width 456 height 215
type input "Suite 6"
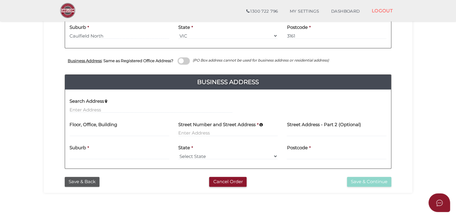
scroll to position [210, 0]
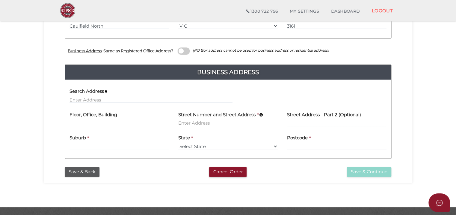
click at [190, 51] on span at bounding box center [184, 50] width 12 height 7
click at [0, 0] on input "checkbox" at bounding box center [0, 0] width 0 height 0
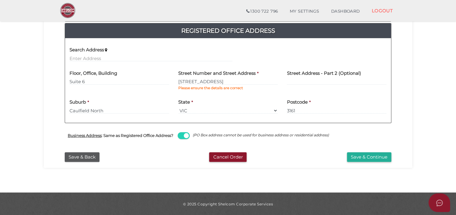
click at [367, 148] on div "Business Address : Same as Registered Office Address? (PO Box address cannot be…" at bounding box center [228, 136] width 327 height 26
click at [369, 155] on button "Save & Continue" at bounding box center [369, 157] width 44 height 10
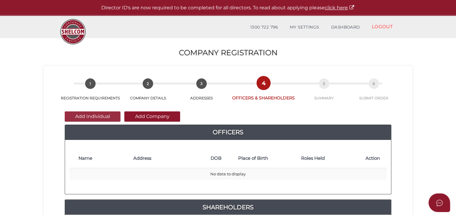
click at [94, 115] on button "Add Individual" at bounding box center [93, 116] width 56 height 10
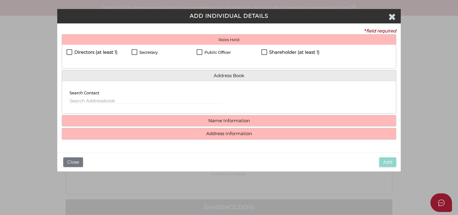
click at [83, 52] on h4 "Directors (at least 1)" at bounding box center [95, 52] width 43 height 5
checkbox input "true"
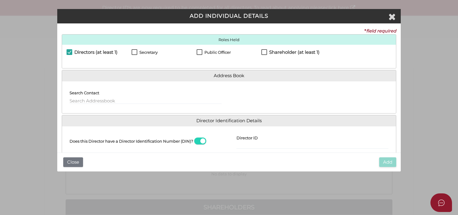
click at [295, 50] on h4 "Shareholder (at least 1)" at bounding box center [294, 52] width 50 height 5
checkbox input "true"
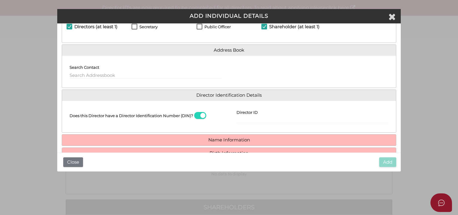
scroll to position [67, 0]
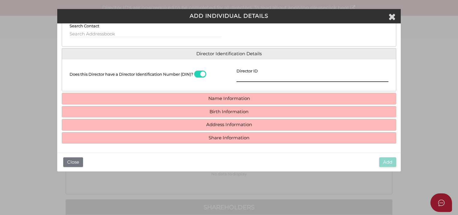
click at [271, 79] on input "Director ID" at bounding box center [313, 78] width 152 height 7
type input "036495398081225"
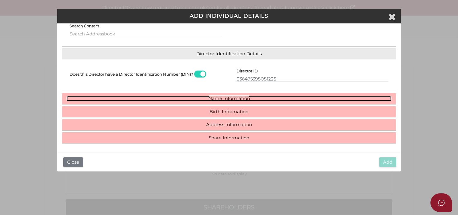
click at [235, 98] on link "Name Information" at bounding box center [229, 98] width 325 height 5
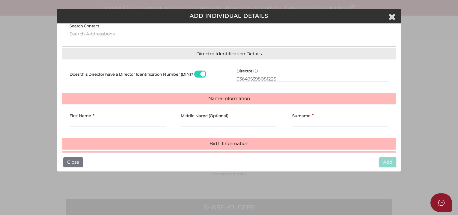
click at [94, 120] on div "First Name *" at bounding box center [118, 118] width 96 height 18
click at [96, 120] on input "First Name" at bounding box center [118, 123] width 96 height 7
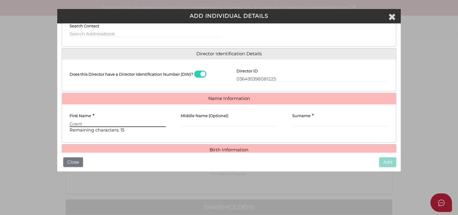
type input "Grant"
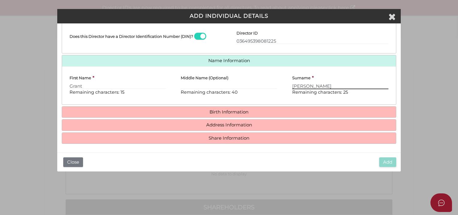
type input "[PERSON_NAME]"
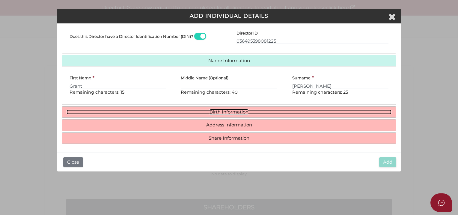
click at [230, 110] on link "Birth Information" at bounding box center [229, 111] width 325 height 5
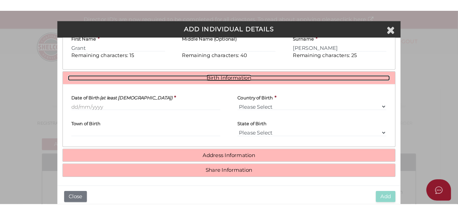
scroll to position [159, 0]
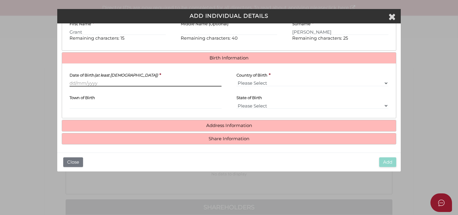
click at [113, 80] on input "Date of Birth (at least [DEMOGRAPHIC_DATA])" at bounding box center [146, 83] width 152 height 7
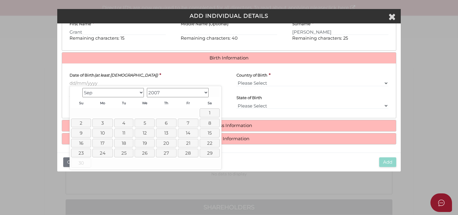
drag, startPoint x: 178, startPoint y: 90, endPoint x: 178, endPoint y: 104, distance: 13.5
click at [178, 90] on select "1900 1901 1902 1903 1904 1905 1906 1907 1908 1909 1910 1911 1912 1913 1914 1915…" at bounding box center [178, 92] width 62 height 9
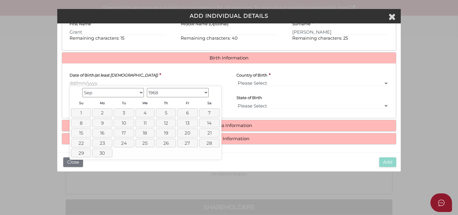
click at [96, 93] on select "Jan Feb Mar Apr May Jun [DATE] Aug Sep Oct Nov Dec" at bounding box center [113, 92] width 62 height 9
click at [140, 112] on link "3" at bounding box center [146, 112] width 21 height 9
type input "[DATE]"
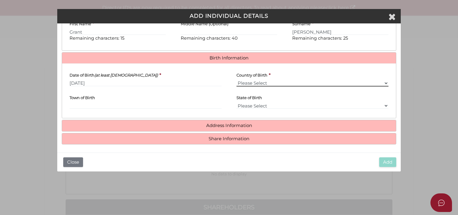
click at [265, 82] on select "Please Select v [GEOGRAPHIC_DATA] [GEOGRAPHIC_DATA] [GEOGRAPHIC_DATA] [GEOGRAPH…" at bounding box center [313, 83] width 152 height 7
select select "[GEOGRAPHIC_DATA]"
click at [237, 80] on select "Please Select v [GEOGRAPHIC_DATA] [GEOGRAPHIC_DATA] [GEOGRAPHIC_DATA] [GEOGRAPH…" at bounding box center [313, 83] width 152 height 7
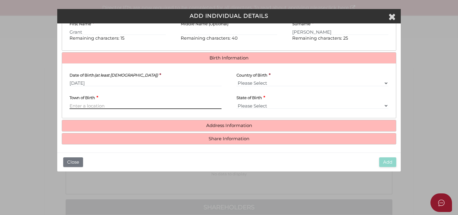
click at [126, 105] on input "Town of Birth" at bounding box center [146, 105] width 152 height 7
type input "[GEOGRAPHIC_DATA]"
select select "VIC"
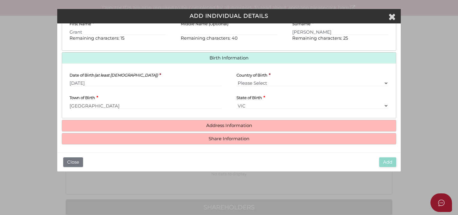
click at [233, 128] on h4 "Address Information" at bounding box center [229, 125] width 334 height 11
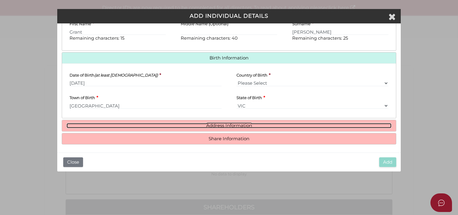
click at [231, 125] on link "Address Information" at bounding box center [229, 125] width 325 height 5
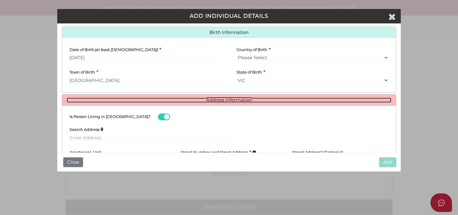
scroll to position [249, 0]
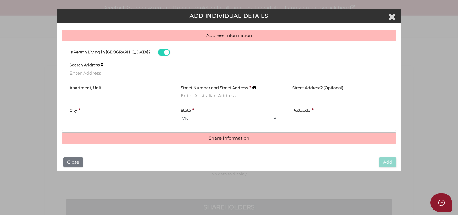
click at [81, 74] on input "text" at bounding box center [153, 73] width 167 height 7
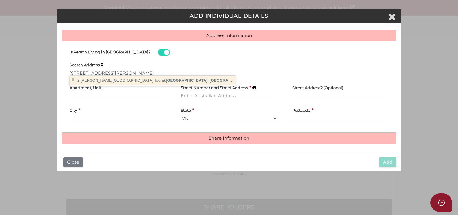
type input "2 Robertson Street, Toorak VIC, Australia"
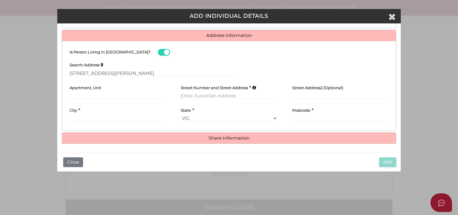
type input "2 Robertson Street"
type input "Toorak"
select select "VIC"
type input "3142"
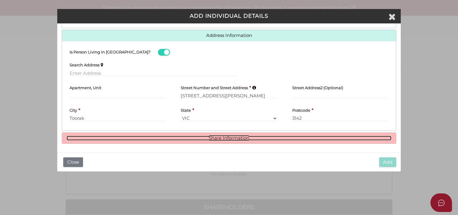
click at [262, 137] on link "Share Information" at bounding box center [229, 138] width 325 height 5
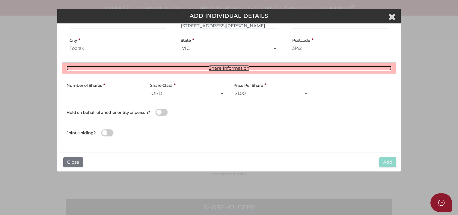
scroll to position [320, 0]
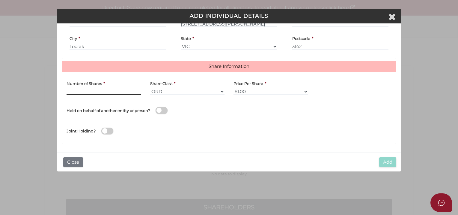
click at [92, 91] on input "text" at bounding box center [104, 91] width 75 height 7
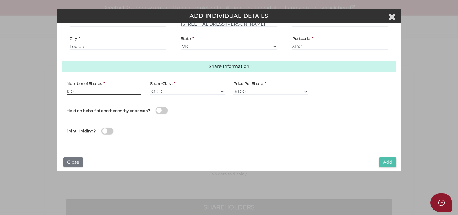
type input "120"
click at [387, 163] on button "Add" at bounding box center [387, 162] width 17 height 10
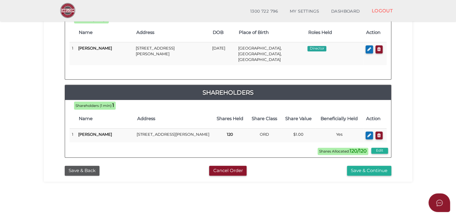
scroll to position [150, 0]
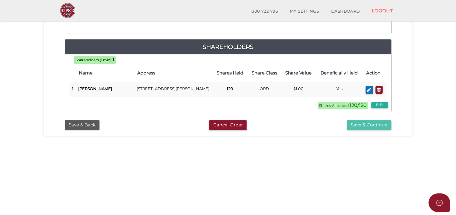
click at [369, 122] on button "Save & Continue" at bounding box center [369, 125] width 44 height 10
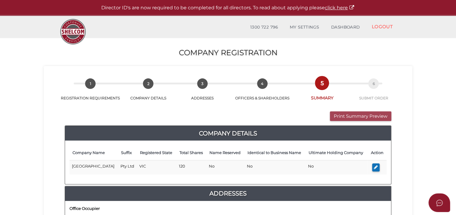
click at [369, 114] on button "Print Summary Preview" at bounding box center [360, 116] width 61 height 10
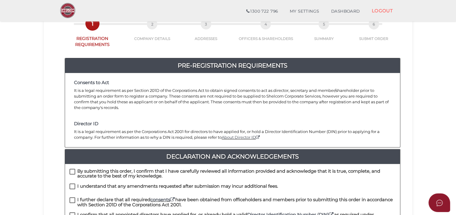
scroll to position [90, 0]
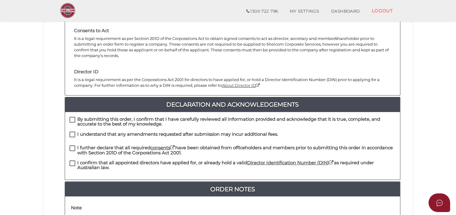
click at [73, 117] on label "By submitting this order, I confirm that I have carefully reviewed all informat…" at bounding box center [233, 120] width 326 height 7
checkbox input "true"
click at [73, 132] on label "I understand that any amendments requested after submission may incur additiona…" at bounding box center [174, 135] width 209 height 7
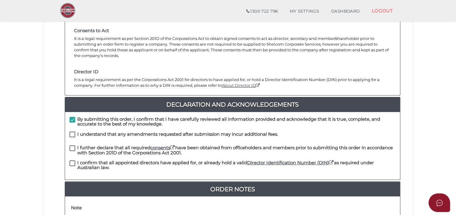
checkbox input "true"
click at [73, 145] on label "I further declare that all required consents have been obtained from officehold…" at bounding box center [233, 148] width 326 height 7
checkbox input "true"
click at [71, 151] on div "I further declare that all required consents have been obtained from officehold…" at bounding box center [232, 152] width 335 height 15
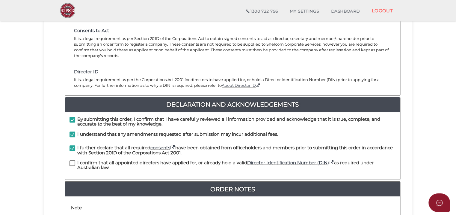
click at [71, 160] on label "I confirm that all appointed directors have applied for, or already hold a vali…" at bounding box center [233, 163] width 326 height 7
checkbox input "true"
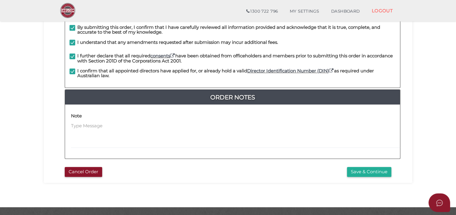
scroll to position [190, 0]
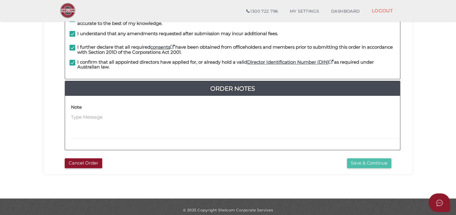
click at [368, 158] on button "Save & Continue" at bounding box center [369, 163] width 44 height 10
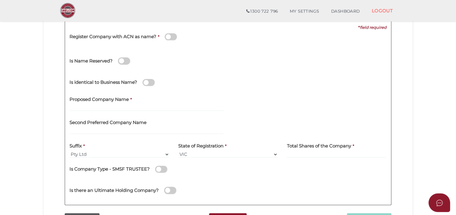
scroll to position [90, 0]
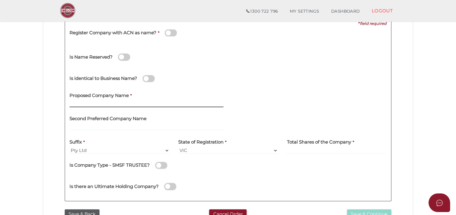
click at [101, 102] on input "text" at bounding box center [147, 103] width 154 height 7
type input "Montalto C"
click at [323, 149] on input at bounding box center [337, 150] width 100 height 7
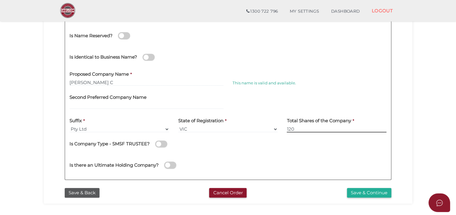
scroll to position [120, 0]
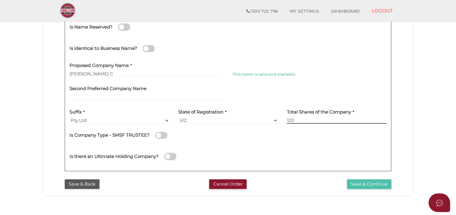
type input "120"
click at [382, 183] on button "Save & Continue" at bounding box center [369, 184] width 44 height 10
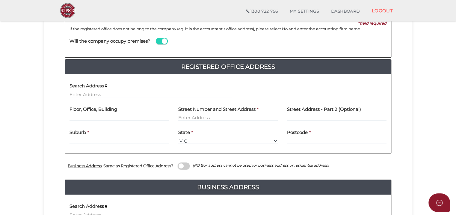
scroll to position [90, 0]
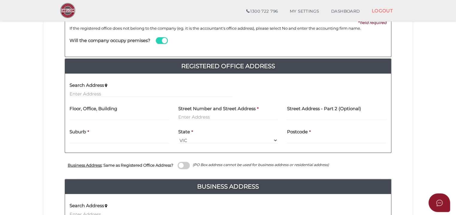
drag, startPoint x: 161, startPoint y: 42, endPoint x: 241, endPoint y: 64, distance: 82.8
click at [161, 43] on span at bounding box center [162, 40] width 12 height 7
click at [0, 0] on input "checkbox" at bounding box center [0, 0] width 0 height 0
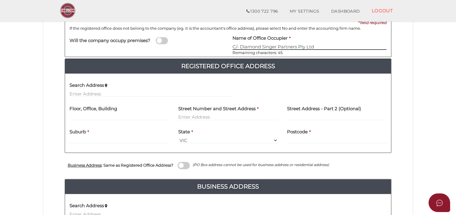
type input "C/- Diamond Singer Partners Pty Ltd"
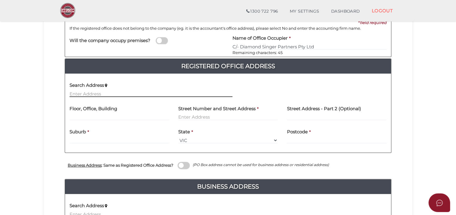
click at [99, 92] on input "text" at bounding box center [151, 93] width 163 height 7
click at [142, 111] on div "Floor, Office, Building" at bounding box center [120, 110] width 100 height 19
click at [76, 113] on label "Floor, Office, Building" at bounding box center [94, 107] width 48 height 12
drag, startPoint x: 76, startPoint y: 113, endPoint x: 76, endPoint y: 120, distance: 6.9
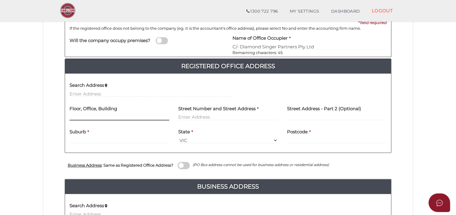
click at [76, 120] on div "Floor, Office, Building" at bounding box center [119, 112] width 109 height 23
type input "Suite 6"
type input "115 Hawthorn Road"
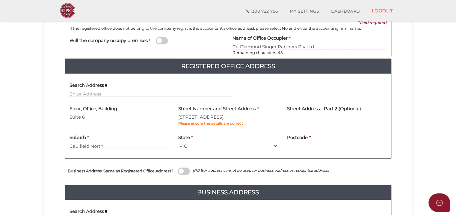
type input "Caulfield North"
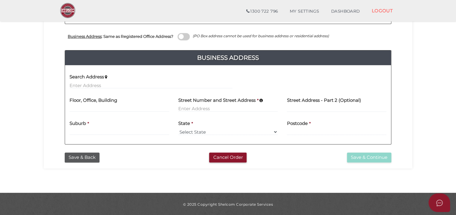
type input "3161"
click at [180, 34] on label at bounding box center [184, 36] width 12 height 7
click at [0, 0] on input "checkbox" at bounding box center [0, 0] width 0 height 0
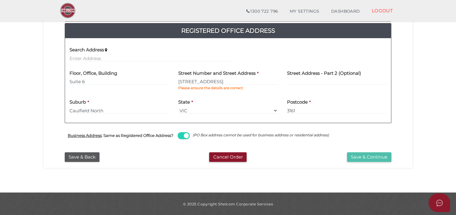
click at [356, 152] on button "Save & Continue" at bounding box center [369, 157] width 44 height 10
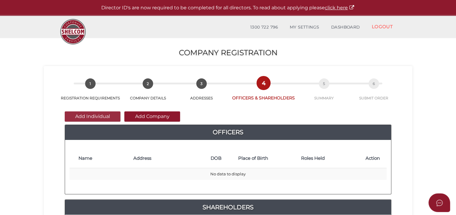
click at [91, 116] on button "Add Individual" at bounding box center [93, 116] width 56 height 10
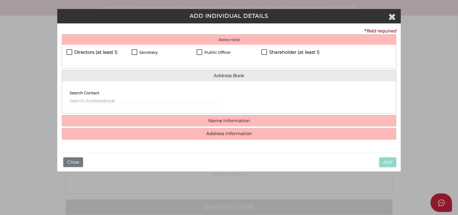
click at [87, 50] on h4 "Directors (at least 1)" at bounding box center [95, 52] width 43 height 5
checkbox input "true"
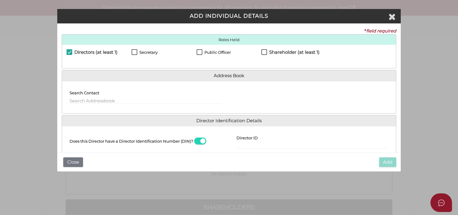
click at [294, 53] on h4 "Shareholder (at least 1)" at bounding box center [294, 52] width 50 height 5
checkbox input "true"
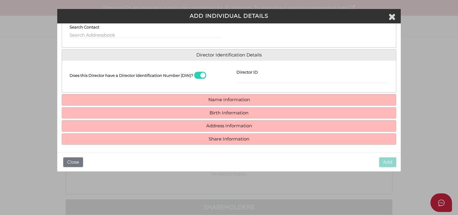
scroll to position [67, 0]
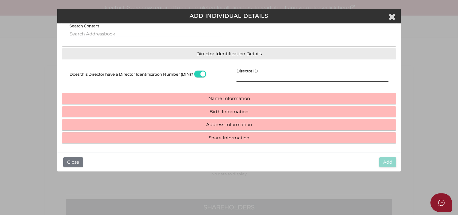
click at [252, 79] on input "Director ID" at bounding box center [313, 78] width 152 height 7
click at [271, 75] on div "Director ID" at bounding box center [313, 73] width 152 height 18
click at [270, 77] on input "Director ID" at bounding box center [313, 78] width 152 height 7
type input "036495398081225"
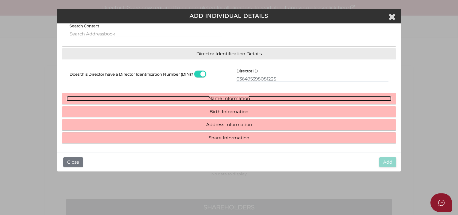
click at [230, 96] on link "Name Information" at bounding box center [229, 98] width 325 height 5
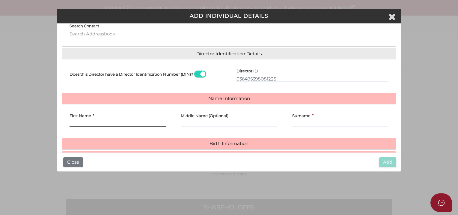
click at [91, 120] on input "First Name" at bounding box center [118, 123] width 96 height 7
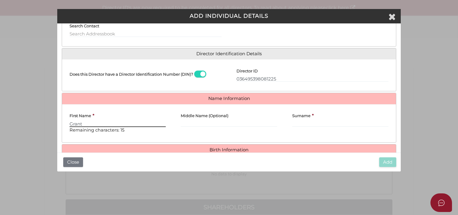
type input "Grant"
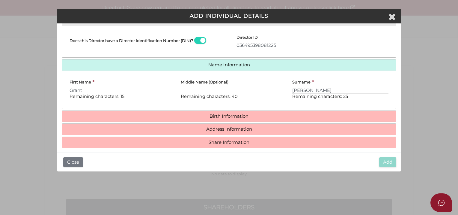
scroll to position [105, 0]
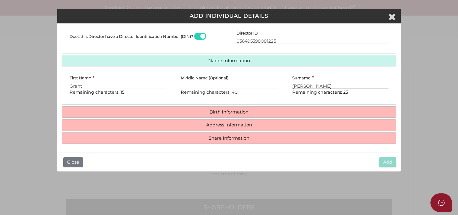
type input "Cohen"
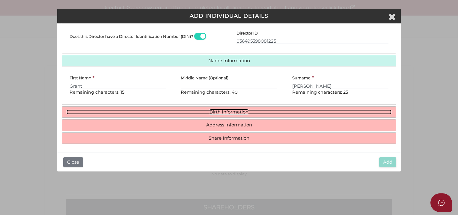
click at [236, 111] on link "Birth Information" at bounding box center [229, 111] width 325 height 5
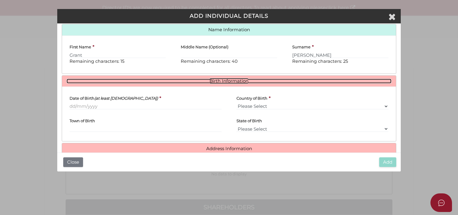
scroll to position [159, 0]
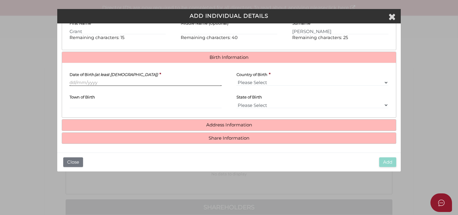
click at [94, 82] on input "Date of Birth (at least 18 years old)" at bounding box center [146, 82] width 152 height 7
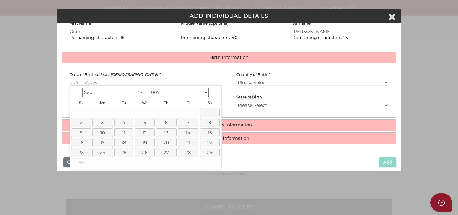
click at [198, 94] on select "1900 1901 1902 1903 1904 1905 1906 1907 1908 1909 1910 1911 1912 1913 1914 1915…" at bounding box center [178, 92] width 62 height 9
click at [131, 93] on select "Jan Feb Mar Apr May Jun Jul Aug Sep Oct Nov Dec" at bounding box center [113, 92] width 62 height 9
click at [148, 112] on link "3" at bounding box center [146, 112] width 21 height 9
type input "03/04/1968"
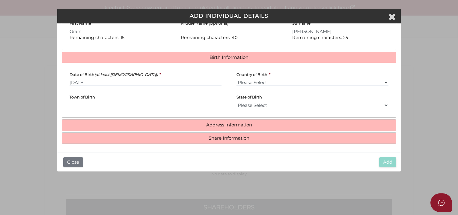
click at [93, 100] on label "Town of Birth" at bounding box center [82, 95] width 25 height 11
click at [93, 102] on input "Town of Birth" at bounding box center [146, 105] width 152 height 7
click at [93, 103] on input "Town of Birth" at bounding box center [146, 105] width 152 height 7
drag, startPoint x: 287, startPoint y: 80, endPoint x: 276, endPoint y: 85, distance: 12.3
click at [287, 80] on select "Please Select v Australia Afghanistan Albania Algeria American Samoa Andorra An…" at bounding box center [313, 82] width 152 height 7
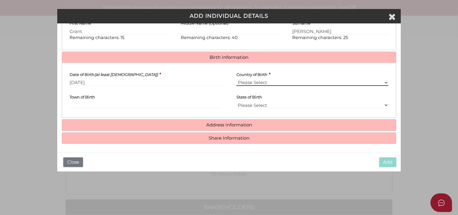
select select "[GEOGRAPHIC_DATA]"
click at [237, 79] on select "Please Select v Australia Afghanistan Albania Algeria American Samoa Andorra An…" at bounding box center [313, 82] width 152 height 7
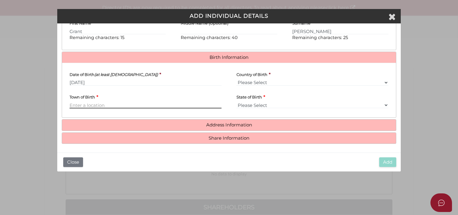
click at [193, 102] on input "Town of Birth" at bounding box center [146, 105] width 152 height 7
type input "[GEOGRAPHIC_DATA]"
select select "VIC"
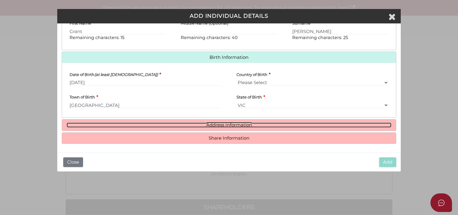
click at [245, 123] on link "Address Information" at bounding box center [229, 124] width 325 height 5
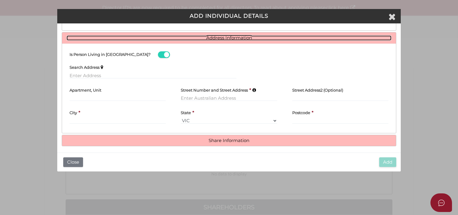
scroll to position [249, 0]
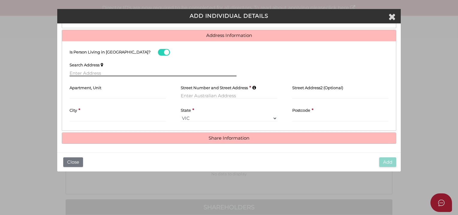
click at [104, 70] on input "text" at bounding box center [153, 73] width 167 height 7
type input "2 Robertson Street, Toorak VIC, Australia"
type input "2 Robertson Street"
type input "Toorak"
select select "VIC"
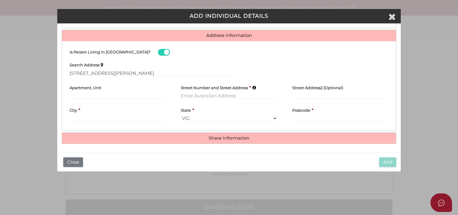
type input "3142"
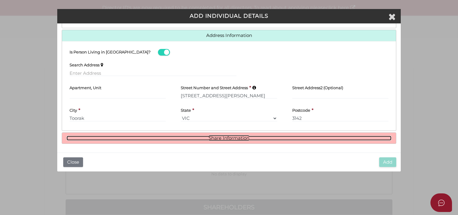
click at [222, 136] on link "Share Information" at bounding box center [229, 138] width 325 height 5
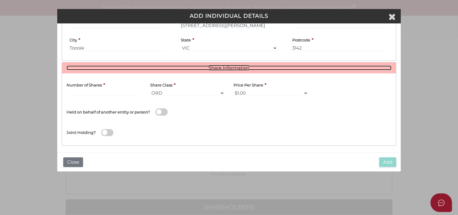
scroll to position [320, 0]
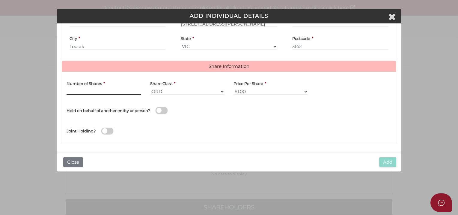
click at [94, 92] on input "text" at bounding box center [104, 91] width 75 height 7
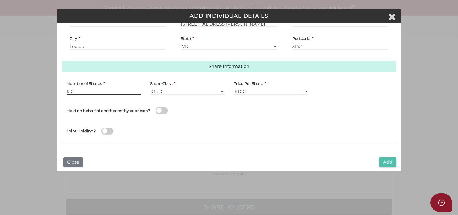
type input "120"
click at [383, 164] on button "Add" at bounding box center [387, 162] width 17 height 10
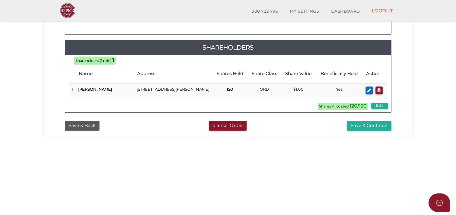
scroll to position [150, 0]
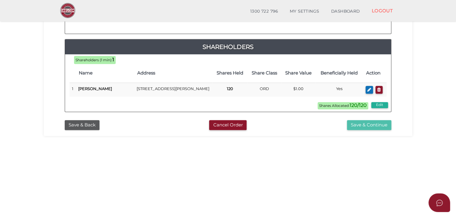
click at [372, 122] on button "Save & Continue" at bounding box center [369, 125] width 44 height 10
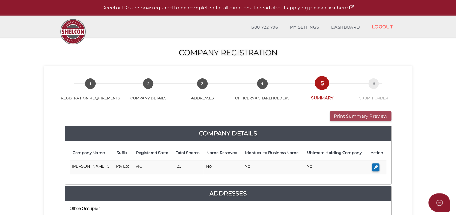
click at [369, 115] on button "Print Summary Preview" at bounding box center [360, 116] width 61 height 10
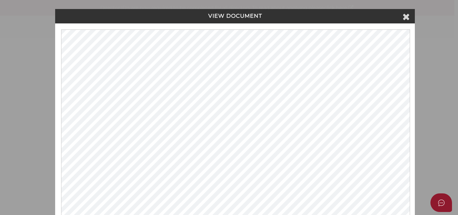
click at [447, 54] on div "VIEW DOCUMENT Please click here to view this document in a new tab." at bounding box center [229, 107] width 458 height 215
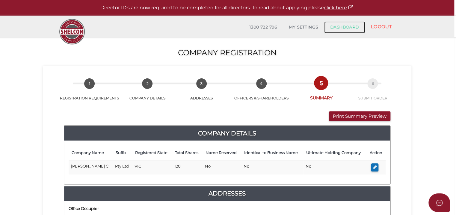
click at [353, 22] on link "DASHBOARD" at bounding box center [344, 27] width 41 height 12
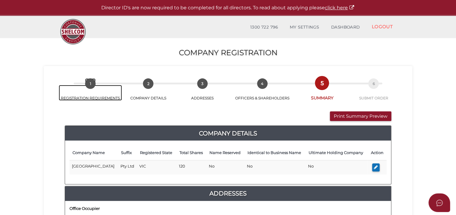
click at [88, 82] on span "1" at bounding box center [90, 83] width 10 height 10
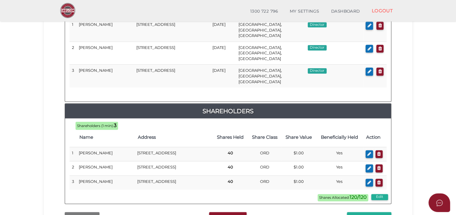
scroll to position [360, 0]
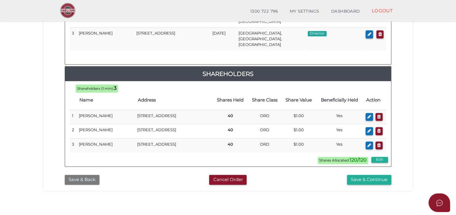
click at [93, 175] on button "Save & Back" at bounding box center [82, 180] width 35 height 10
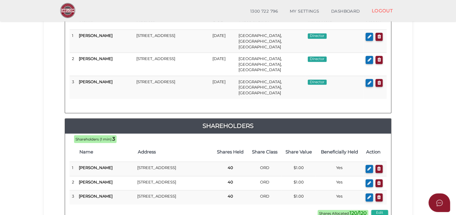
scroll to position [185, 0]
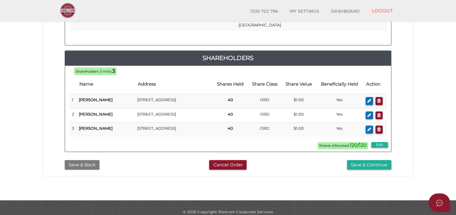
click at [88, 160] on button "Save & Back" at bounding box center [82, 165] width 35 height 10
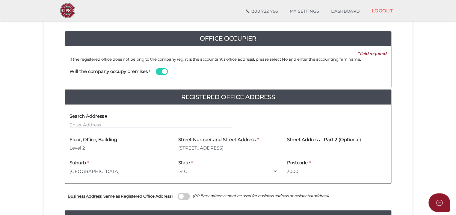
scroll to position [30, 0]
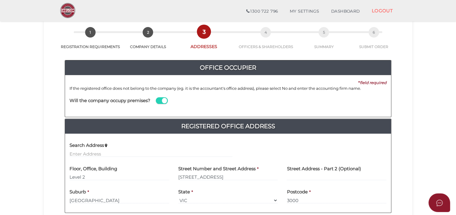
click at [159, 100] on span at bounding box center [162, 100] width 12 height 7
click at [0, 0] on input "checkbox" at bounding box center [0, 0] width 0 height 0
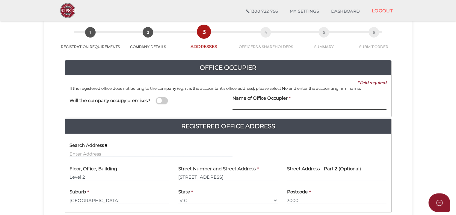
click at [279, 104] on input at bounding box center [310, 106] width 154 height 7
click at [277, 106] on input at bounding box center [310, 106] width 154 height 7
type input "c"
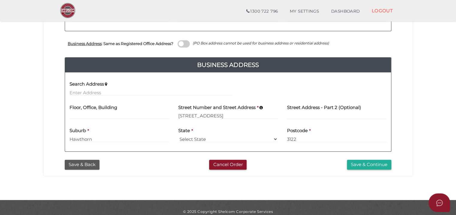
scroll to position [219, 0]
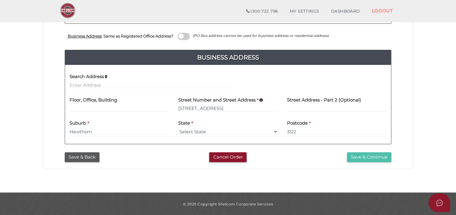
type input "C/- Boss Private Clients Pty Ltd"
click at [370, 153] on button "Save & Continue" at bounding box center [369, 157] width 44 height 10
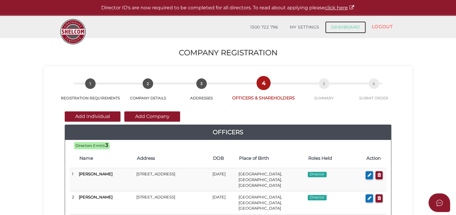
click at [352, 25] on link "DASHBOARD" at bounding box center [345, 27] width 41 height 12
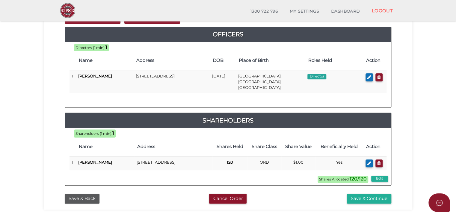
scroll to position [180, 0]
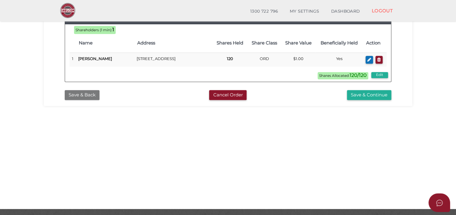
click at [77, 94] on button "Save & Back" at bounding box center [82, 95] width 35 height 10
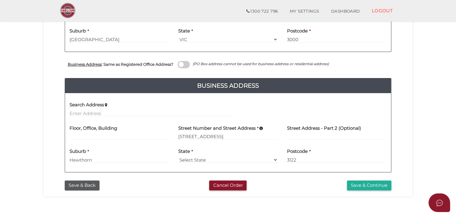
scroll to position [219, 0]
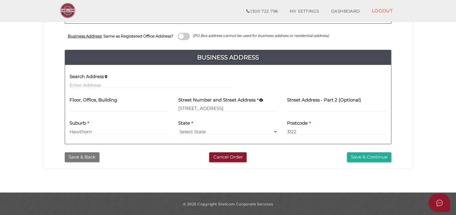
click at [81, 156] on button "Save & Back" at bounding box center [82, 157] width 35 height 10
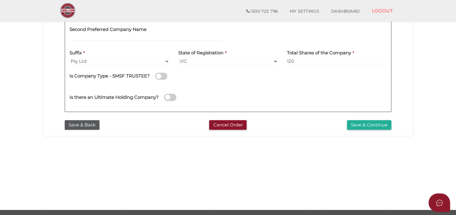
scroll to position [197, 0]
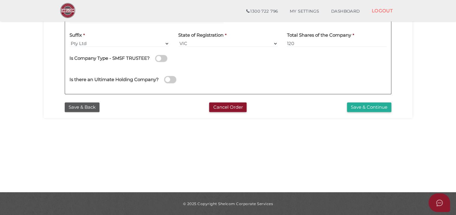
click at [82, 100] on div "Save & Back Cancel Order Save & Continue" at bounding box center [228, 105] width 360 height 13
click at [81, 110] on button "Save & Back" at bounding box center [82, 107] width 35 height 10
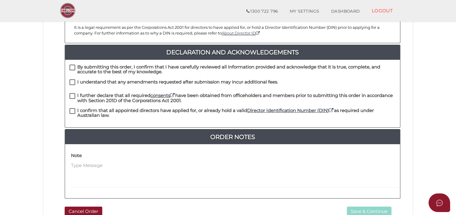
scroll to position [150, 0]
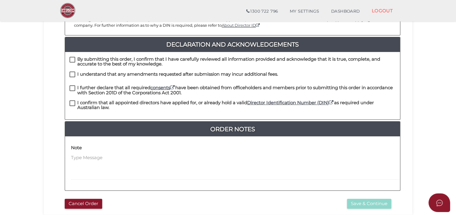
click at [98, 57] on h4 "By submitting this order, I confirm that I have carefully reviewed all informat…" at bounding box center [236, 62] width 318 height 10
checkbox input "true"
click at [83, 72] on h4 "I understand that any amendments requested after submission may incur additiona…" at bounding box center [177, 74] width 201 height 5
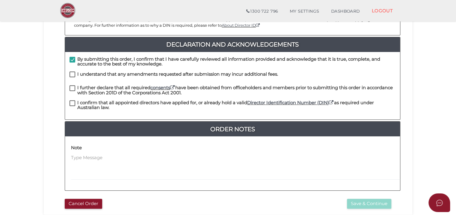
checkbox input "true"
click at [85, 85] on h4 "I further declare that all required consents have been obtained from officehold…" at bounding box center [236, 90] width 318 height 10
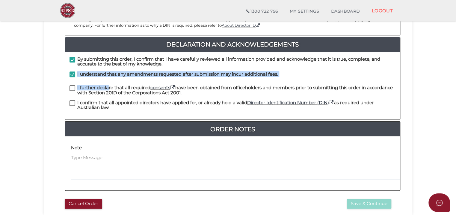
drag, startPoint x: 85, startPoint y: 80, endPoint x: 80, endPoint y: 79, distance: 4.7
click at [80, 79] on div "By submitting this order, I confirm that I have carefully reviewed all informat…" at bounding box center [232, 85] width 335 height 67
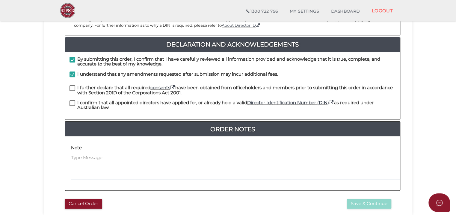
drag, startPoint x: 80, startPoint y: 79, endPoint x: 73, endPoint y: 90, distance: 13.2
click at [70, 85] on label "I further declare that all required consents have been obtained from officehold…" at bounding box center [233, 88] width 326 height 7
checkbox input "true"
click at [73, 100] on label "I confirm that all appointed directors have applied for, or already hold a vali…" at bounding box center [233, 103] width 326 height 7
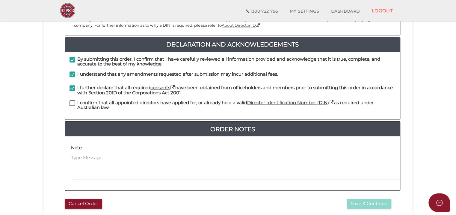
checkbox input "true"
click at [383, 201] on button "Save & Continue" at bounding box center [369, 204] width 44 height 10
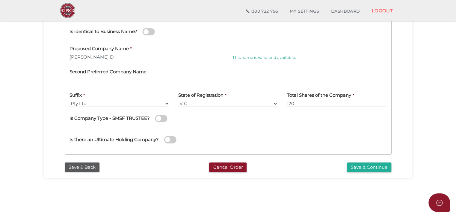
scroll to position [150, 0]
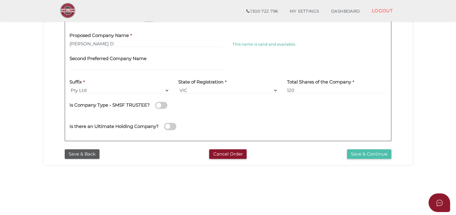
click at [360, 151] on button "Save & Continue" at bounding box center [369, 154] width 44 height 10
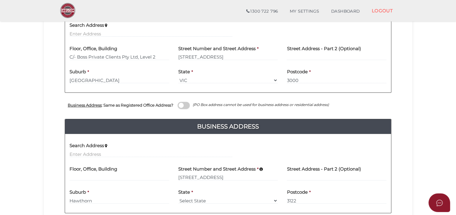
scroll to position [90, 0]
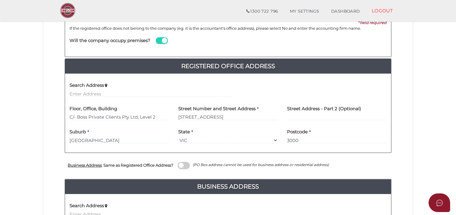
click at [162, 41] on span at bounding box center [162, 40] width 12 height 7
click at [0, 0] on input "checkbox" at bounding box center [0, 0] width 0 height 0
drag, startPoint x: 140, startPoint y: 116, endPoint x: -203, endPoint y: 121, distance: 343.1
click at [0, 121] on html "Shelcom is loading Processing Payment...Please Wait... Director ID's are now re…" at bounding box center [228, 17] width 456 height 215
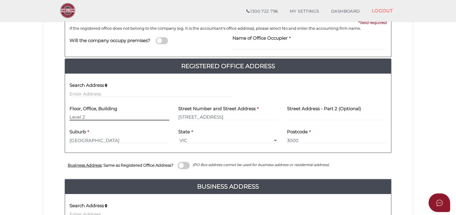
type input "Level 2"
click at [242, 44] on input at bounding box center [310, 46] width 154 height 7
paste input "C/- Boss Private Clients Pty Ltd,"
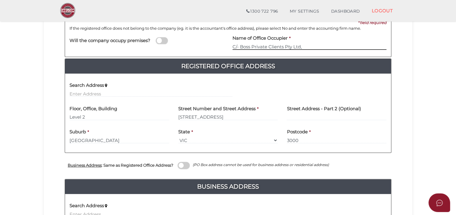
click at [318, 44] on input "C/- Boss Private Clients Pty Ltd," at bounding box center [310, 46] width 154 height 7
type input "C/- Boss Private Clients Pty Ltd"
click at [83, 117] on input "Level 2" at bounding box center [120, 117] width 100 height 7
click at [68, 115] on div "Floor, Office, Building Level 2" at bounding box center [119, 112] width 109 height 23
click at [71, 116] on input "Level 2" at bounding box center [120, 117] width 100 height 7
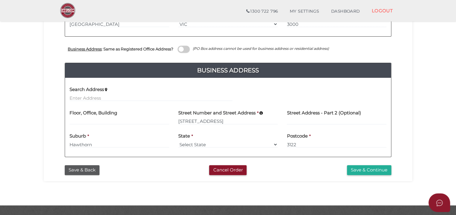
scroll to position [219, 0]
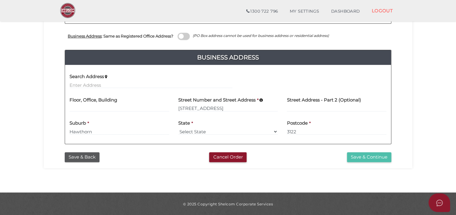
click at [371, 154] on button "Save & Continue" at bounding box center [369, 157] width 44 height 10
